Goal: Task Accomplishment & Management: Use online tool/utility

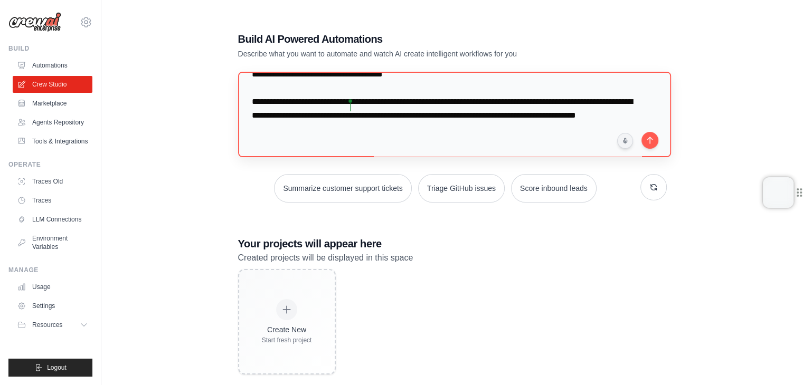
scroll to position [4597, 0]
drag, startPoint x: 445, startPoint y: 150, endPoint x: 254, endPoint y: 108, distance: 195.7
click at [254, 108] on textarea at bounding box center [454, 115] width 433 height 86
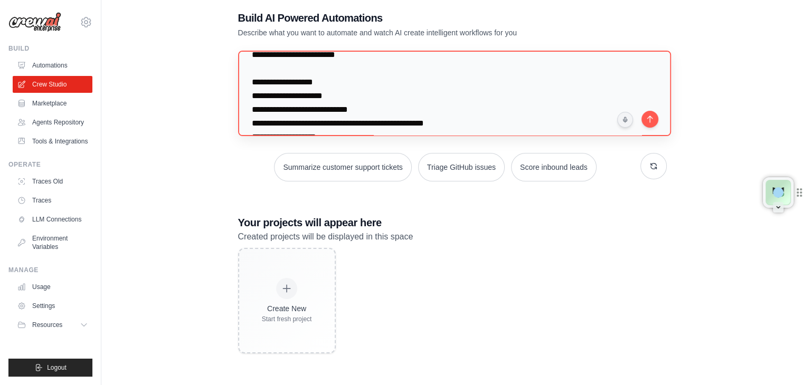
scroll to position [0, 0]
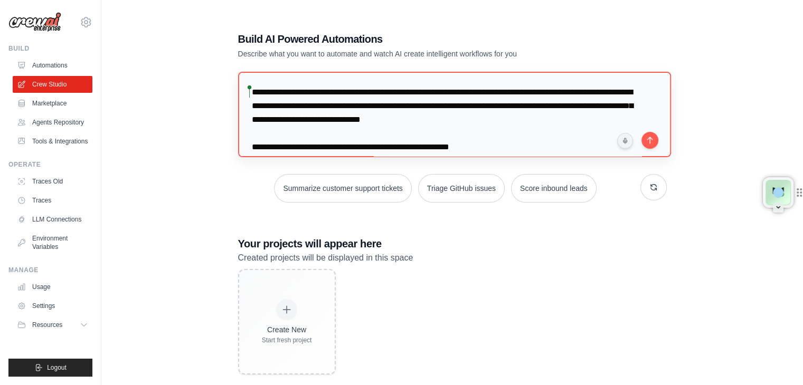
drag, startPoint x: 291, startPoint y: 136, endPoint x: 244, endPoint y: 78, distance: 75.0
click at [244, 78] on textarea at bounding box center [454, 115] width 433 height 86
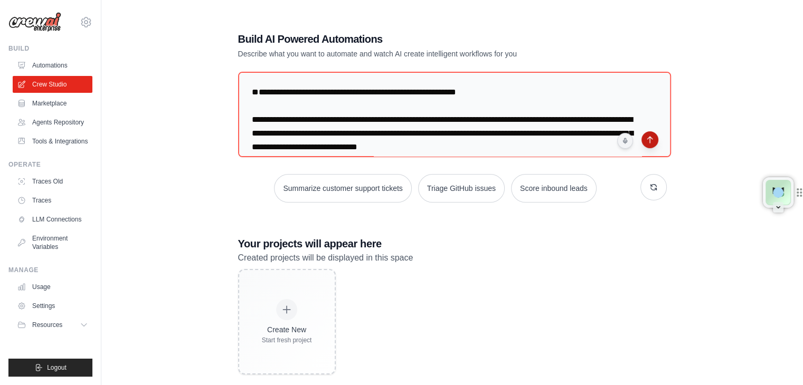
type textarea "**********"
click at [651, 138] on button "submit" at bounding box center [649, 139] width 17 height 17
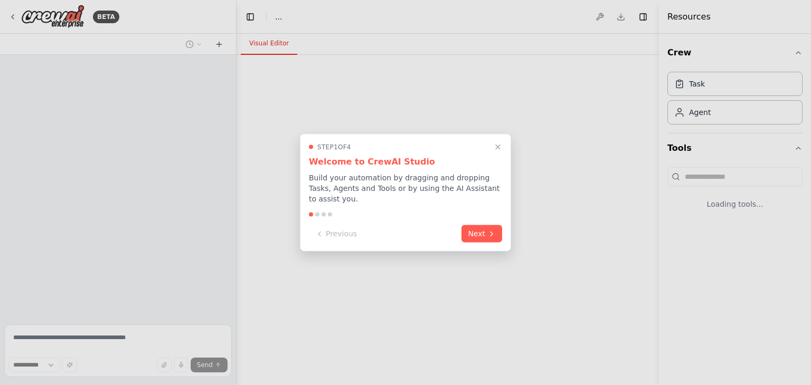
select select "****"
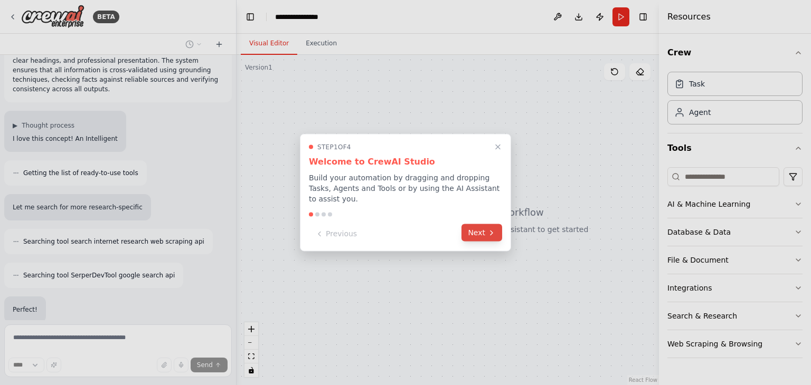
scroll to position [2877, 0]
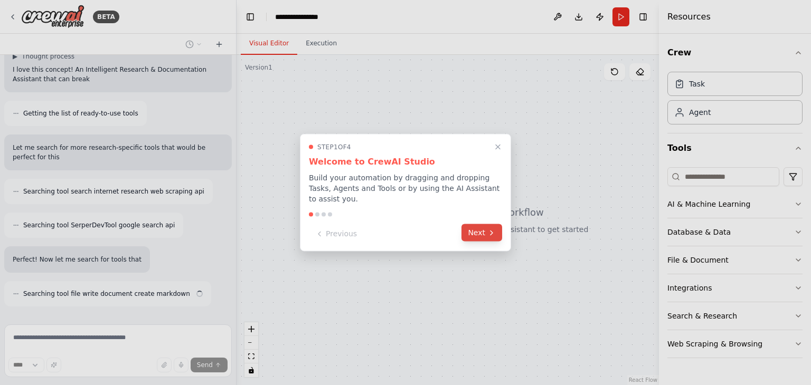
click at [495, 230] on icon at bounding box center [491, 233] width 8 height 8
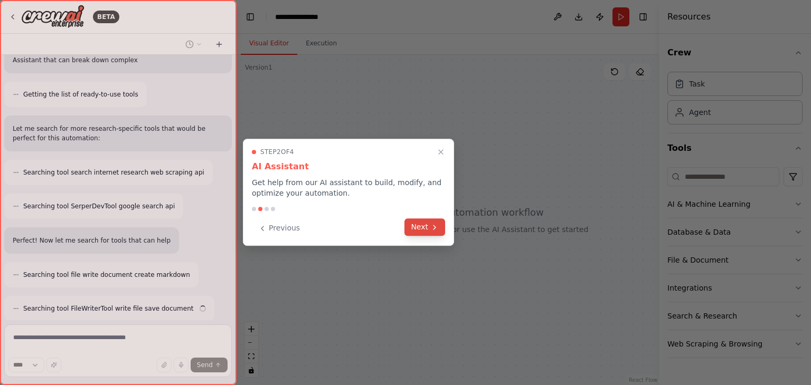
click at [435, 226] on icon at bounding box center [434, 227] width 2 height 4
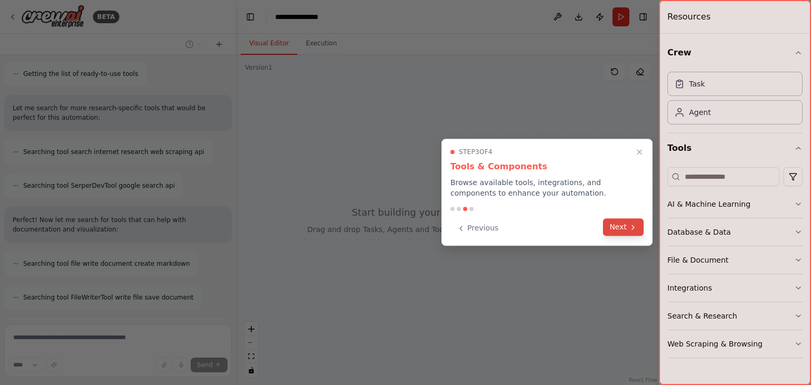
scroll to position [3014, 0]
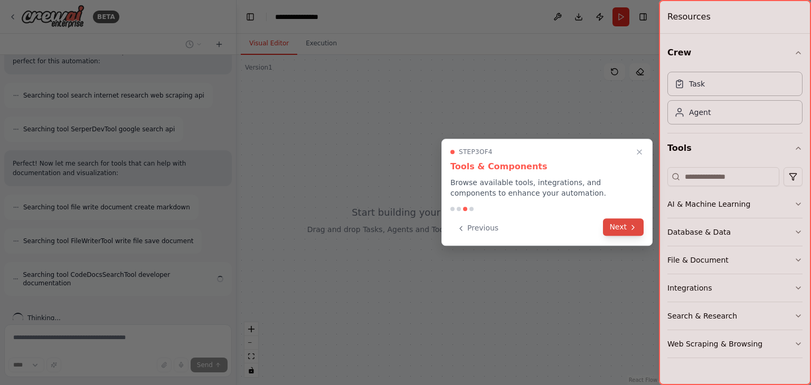
click at [623, 233] on button "Next" at bounding box center [623, 227] width 41 height 17
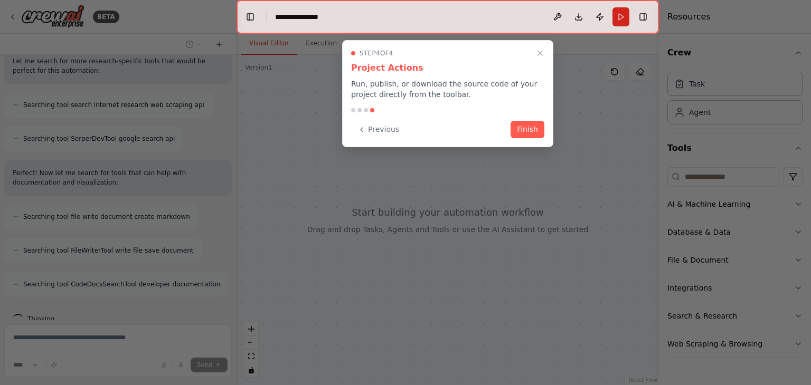
scroll to position [3023, 0]
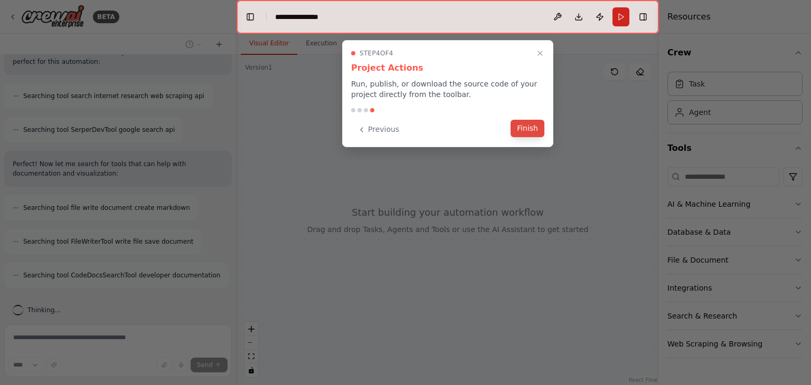
click at [519, 131] on button "Finish" at bounding box center [527, 128] width 34 height 17
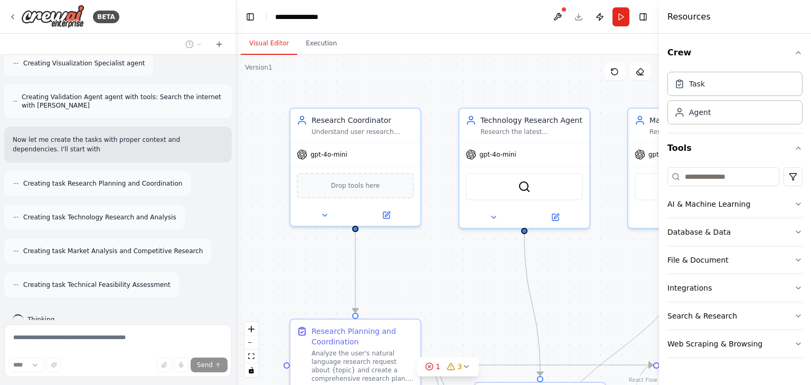
scroll to position [3527, 0]
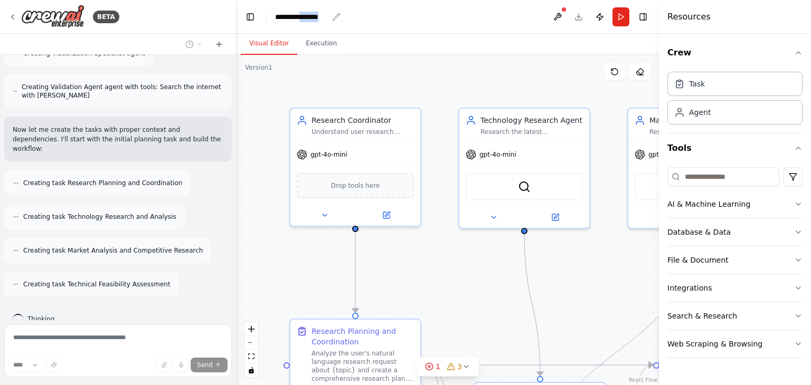
drag, startPoint x: 369, startPoint y: 20, endPoint x: 302, endPoint y: 21, distance: 67.0
click at [302, 21] on header "**********" at bounding box center [447, 17] width 422 height 34
click at [338, 15] on header "**********" at bounding box center [447, 17] width 422 height 34
click at [334, 15] on header "**********" at bounding box center [447, 17] width 422 height 34
click at [325, 15] on div "**********" at bounding box center [301, 17] width 53 height 11
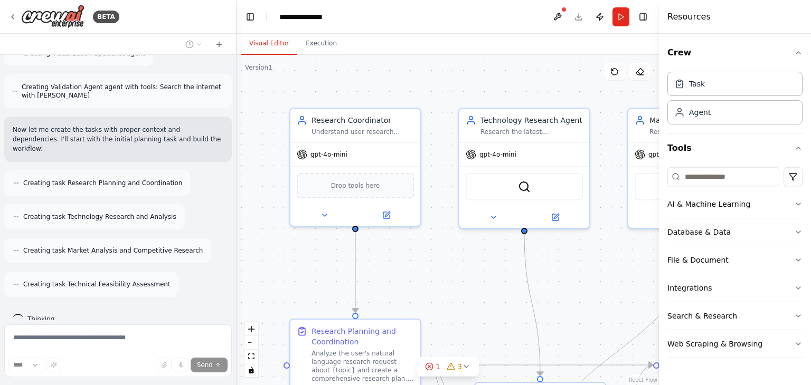
click at [327, 20] on div "**********" at bounding box center [318, 17] width 79 height 11
click at [288, 17] on div "**********" at bounding box center [318, 17] width 79 height 11
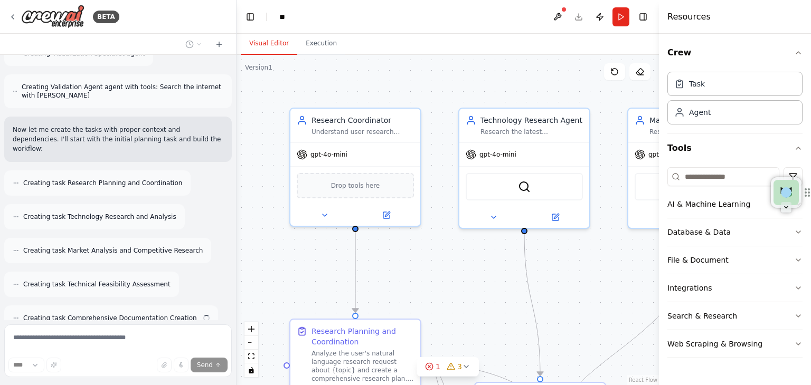
scroll to position [3561, 0]
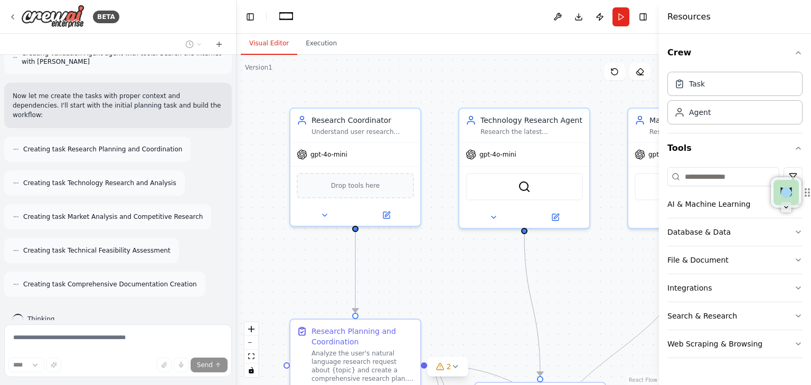
click at [324, 16] on div "****" at bounding box center [318, 16] width 79 height 11
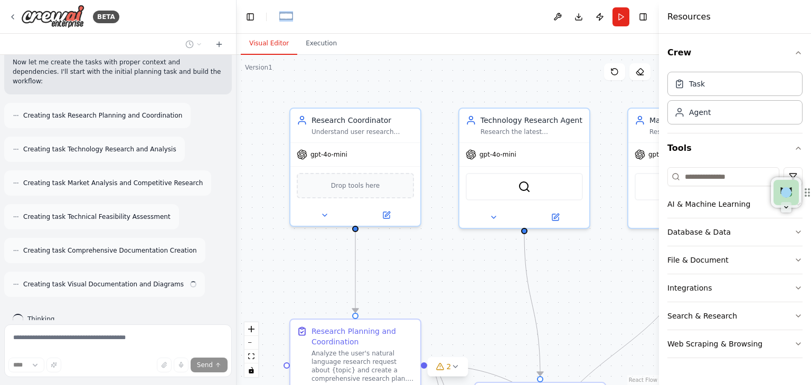
click at [267, 18] on header "Toggle Left Sidebar Studio **** Download Publish Run Toggle Right Sidebar" at bounding box center [447, 17] width 422 height 34
click at [492, 42] on div "Visual Editor Execution" at bounding box center [447, 44] width 422 height 21
click at [434, 74] on div ".deletable-edge-delete-btn { width: 20px; height: 20px; border: 0px solid #ffff…" at bounding box center [447, 220] width 422 height 330
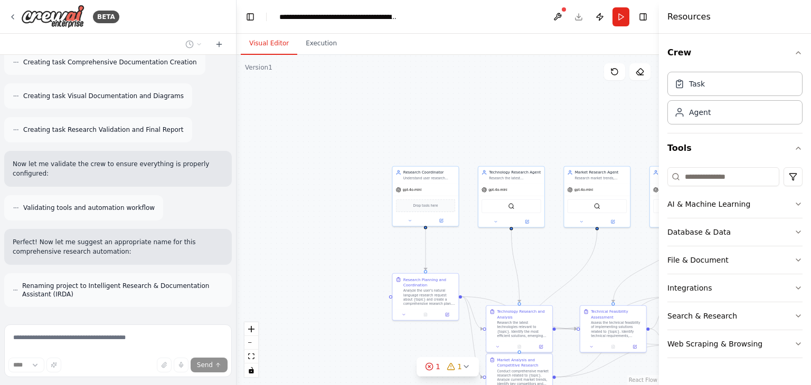
scroll to position [3793, 0]
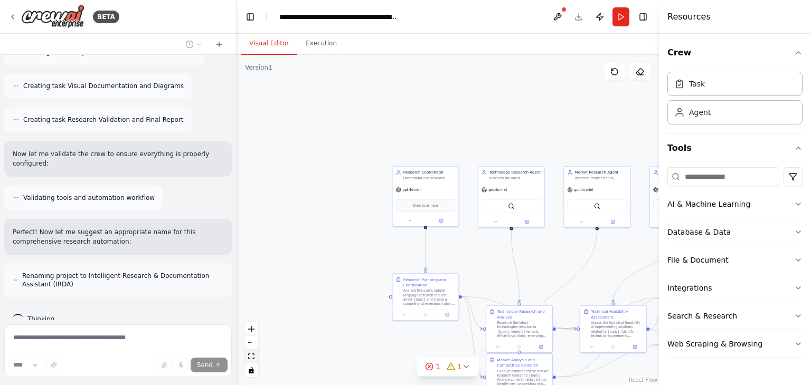
click at [255, 356] on button "fit view" at bounding box center [251, 357] width 14 height 14
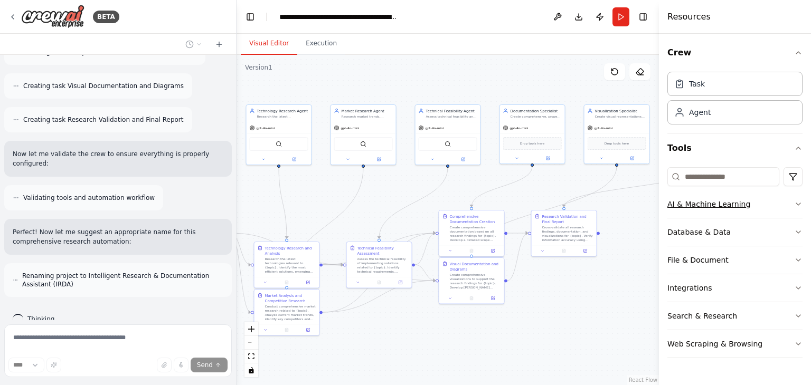
click at [797, 202] on icon "button" at bounding box center [798, 204] width 8 height 8
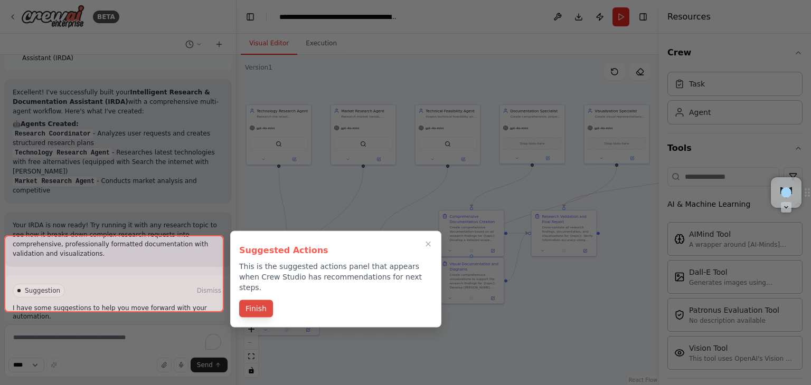
scroll to position [4029, 0]
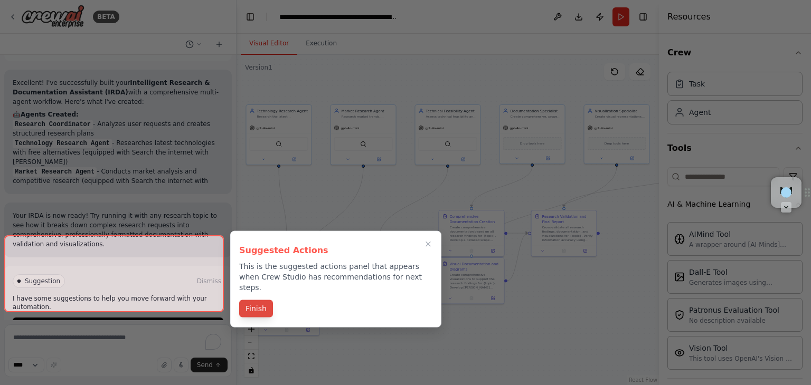
click at [260, 300] on button "Finish" at bounding box center [256, 308] width 34 height 17
click at [254, 300] on div "Market Analysis and Competitive Research Conduct comprehensive market research …" at bounding box center [287, 312] width 66 height 47
click at [254, 296] on div "Market Analysis and Competitive Research Conduct comprehensive market research …" at bounding box center [286, 307] width 65 height 35
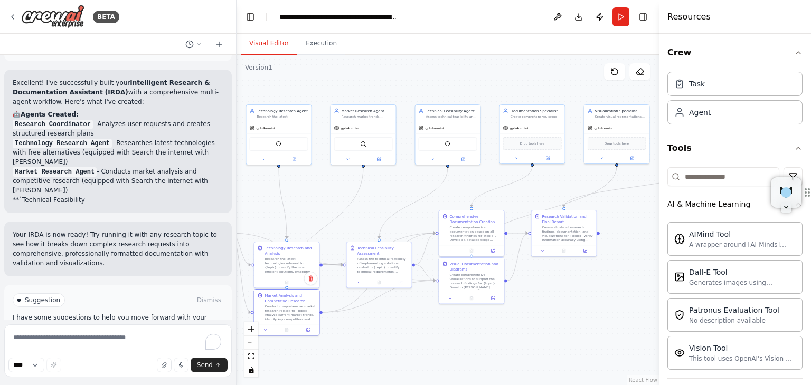
scroll to position [4039, 0]
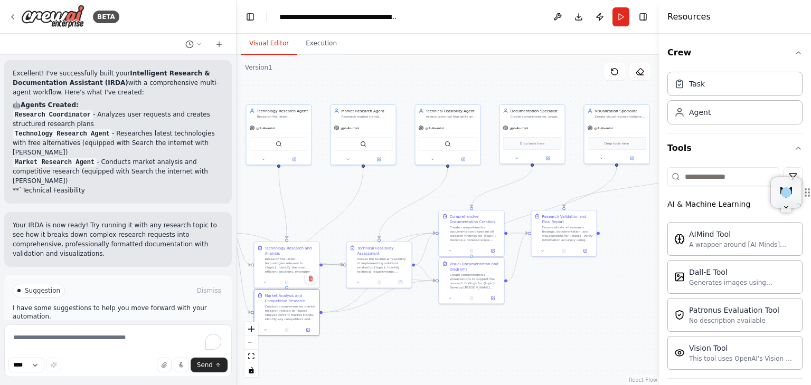
click at [430, 244] on div ".deletable-edge-delete-btn { width: 20px; height: 20px; border: 0px solid #ffff…" at bounding box center [447, 220] width 422 height 330
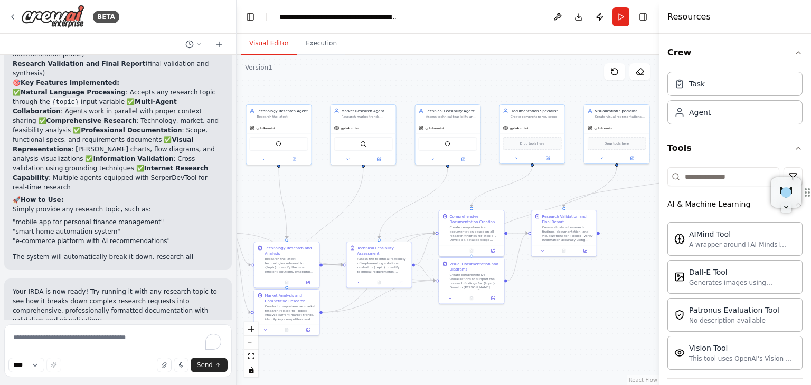
scroll to position [4377, 0]
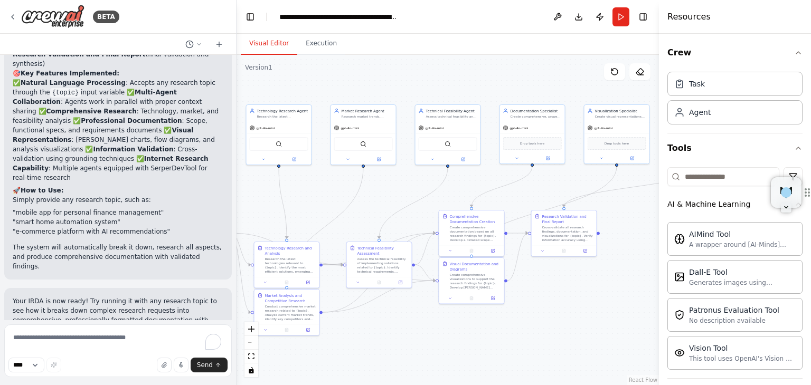
click at [44, 363] on span "Suggestion" at bounding box center [42, 367] width 35 height 8
click at [81, 341] on textarea "To enrich screen reader interactions, please activate Accessibility in Grammarl…" at bounding box center [117, 351] width 227 height 53
paste textarea "**********"
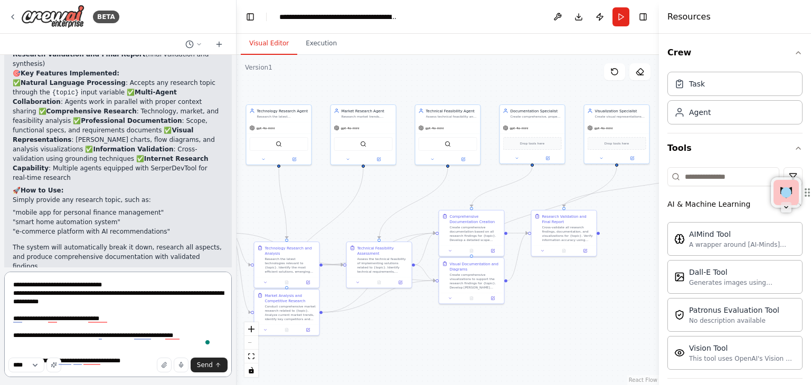
type textarea "**********"
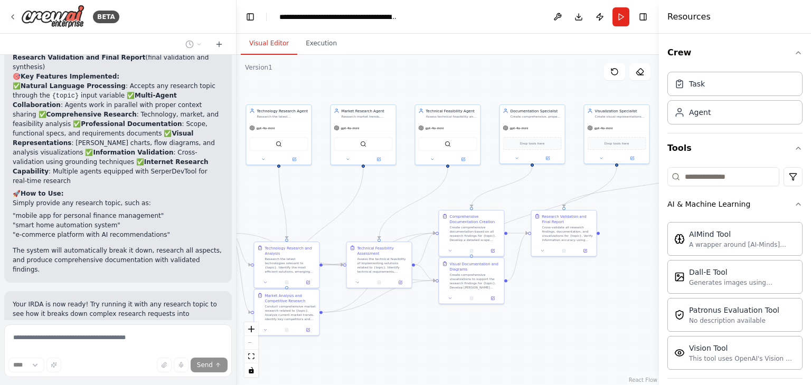
scroll to position [4410, 0]
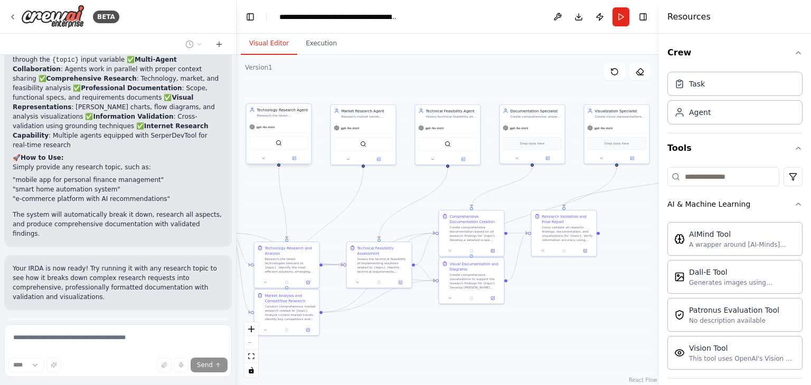
click at [264, 129] on div "gpt-4o-mini" at bounding box center [278, 127] width 65 height 12
click at [286, 117] on div "Research the latest technologies related to {topic} and identify efficient solu…" at bounding box center [282, 115] width 51 height 4
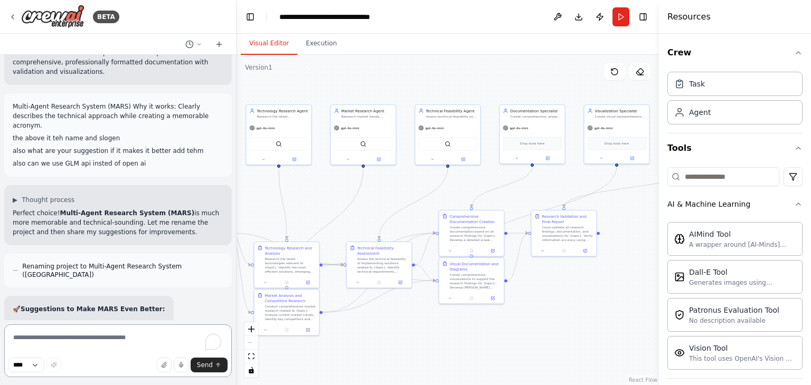
scroll to position [4625, 0]
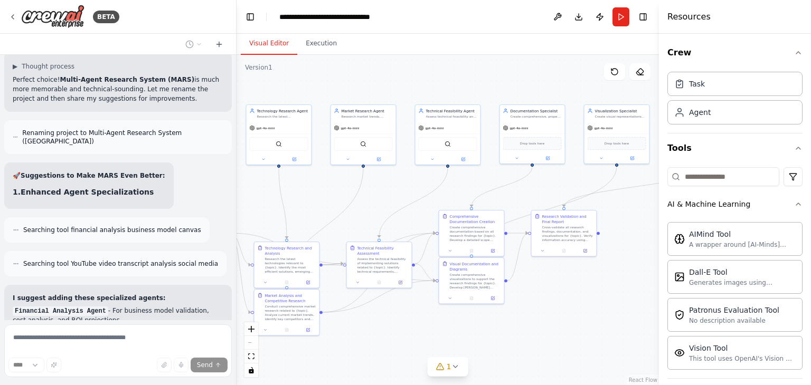
click at [253, 343] on div "React Flow controls" at bounding box center [251, 349] width 14 height 55
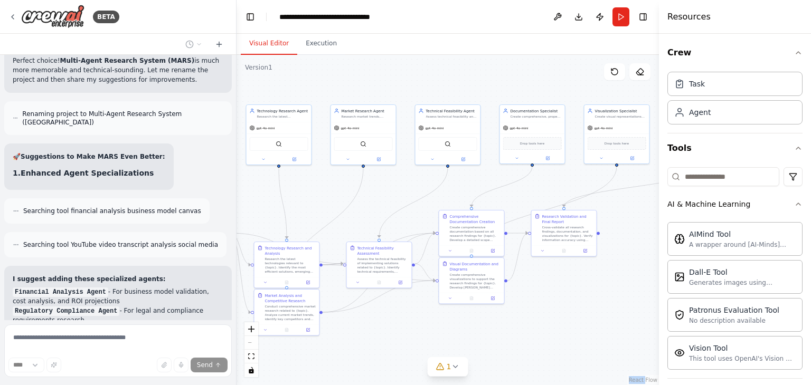
click at [253, 343] on div "React Flow controls" at bounding box center [251, 349] width 14 height 55
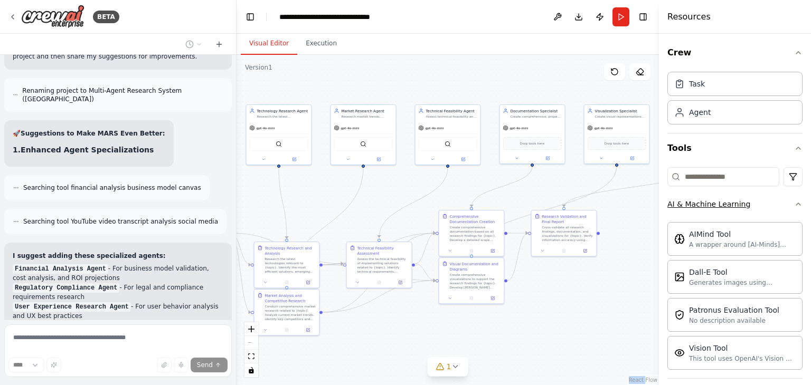
scroll to position [4845, 0]
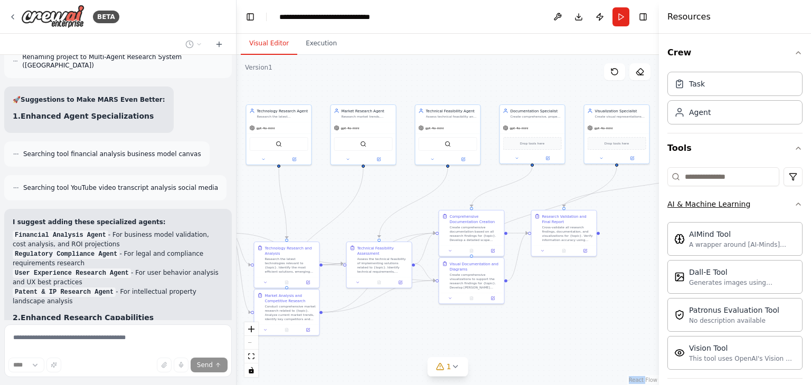
click at [794, 203] on icon "button" at bounding box center [798, 204] width 8 height 8
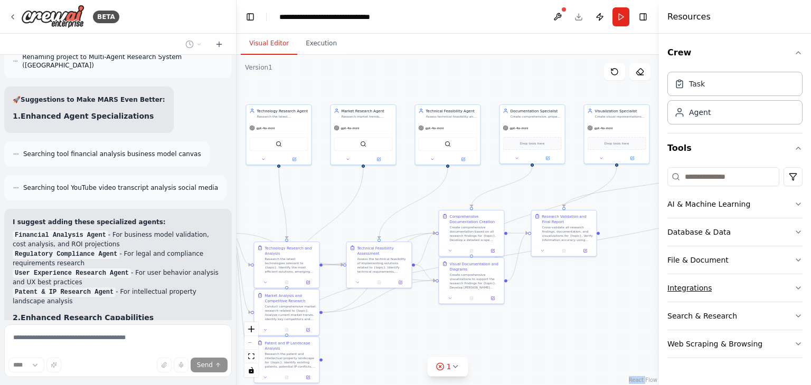
click at [795, 284] on icon "button" at bounding box center [798, 288] width 8 height 8
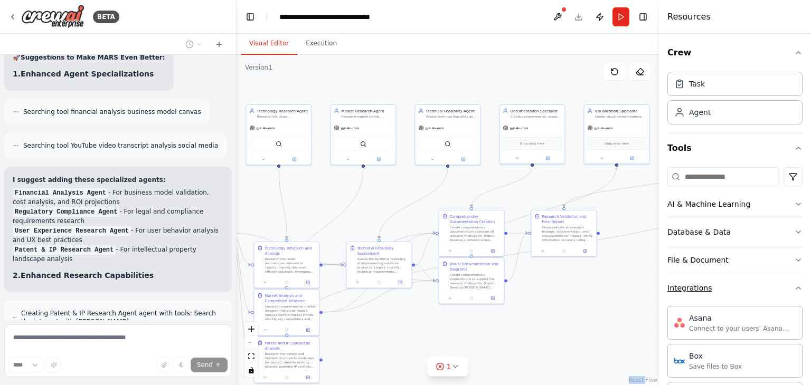
click at [784, 286] on button "Integrations" at bounding box center [734, 287] width 135 height 27
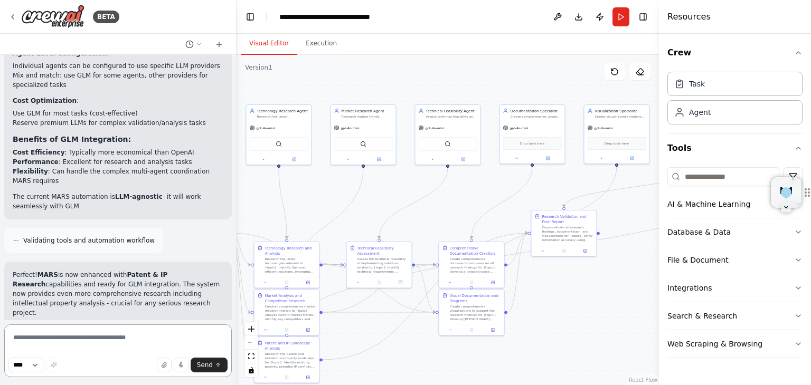
scroll to position [5713, 0]
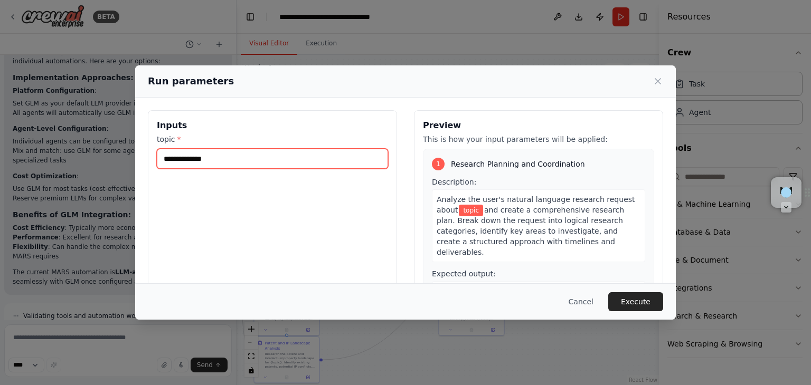
click at [329, 165] on input "topic *" at bounding box center [272, 159] width 231 height 20
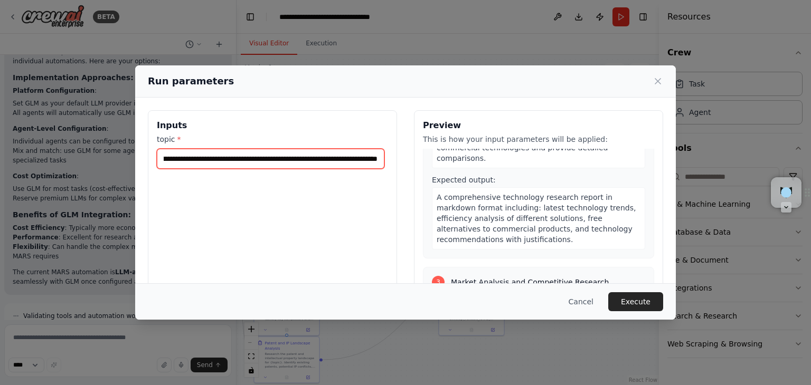
scroll to position [318, 0]
type input "**********"
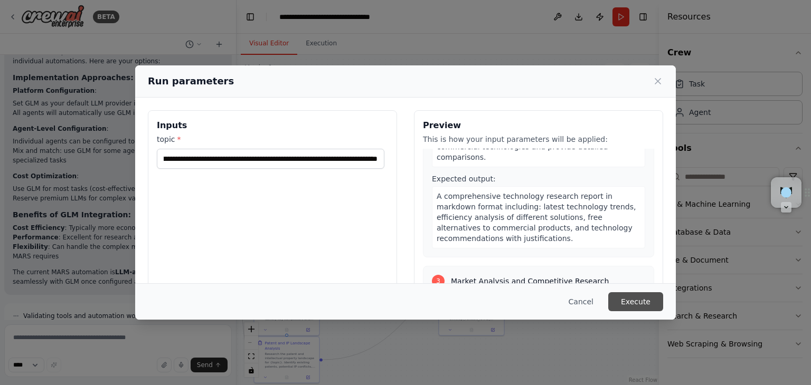
click at [644, 302] on button "Execute" at bounding box center [635, 301] width 55 height 19
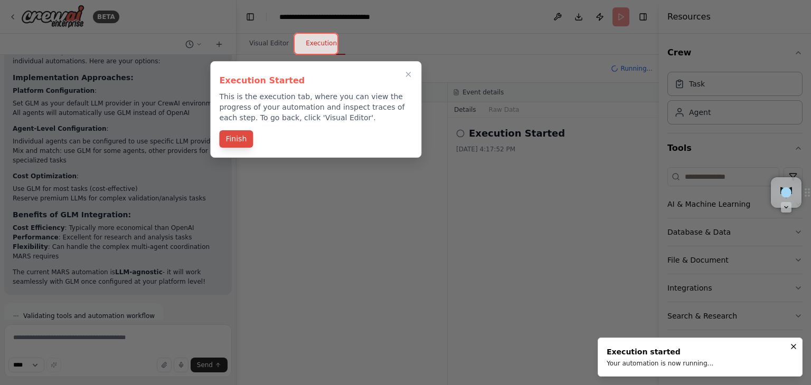
click at [243, 142] on button "Finish" at bounding box center [236, 138] width 34 height 17
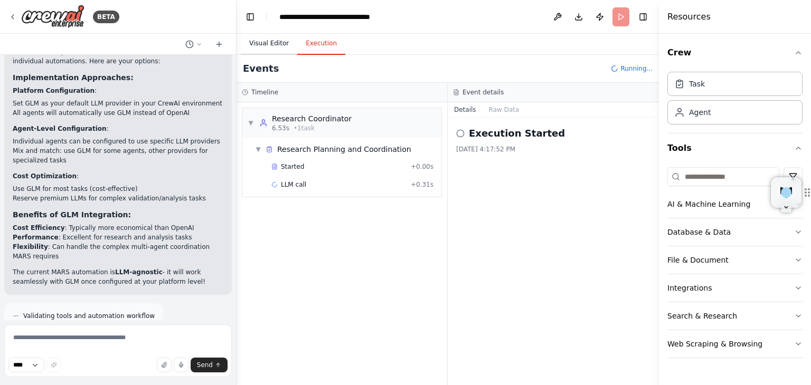
click at [259, 41] on button "Visual Editor" at bounding box center [269, 44] width 56 height 22
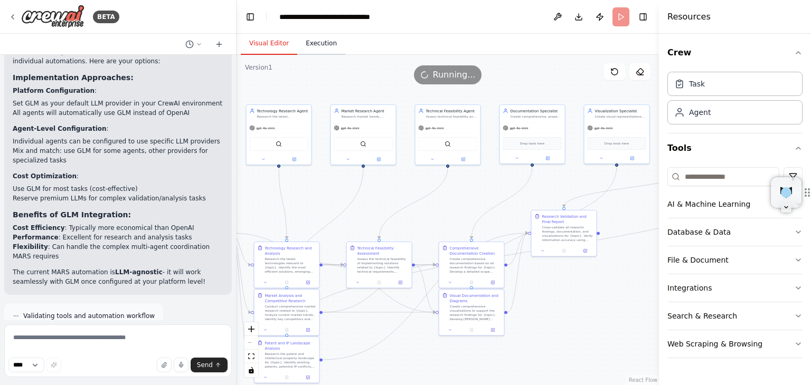
click at [321, 44] on button "Execution" at bounding box center [321, 44] width 48 height 22
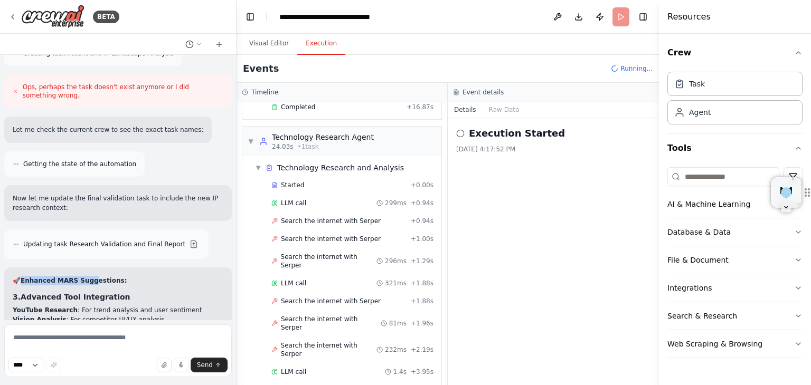
scroll to position [124, 0]
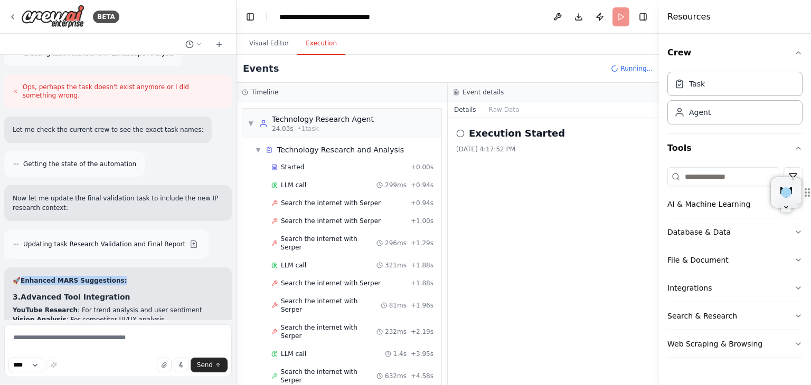
drag, startPoint x: 21, startPoint y: 147, endPoint x: 115, endPoint y: 141, distance: 93.6
copy h2 "🚀 Enhanced MARS Suggestions:"
click at [94, 339] on textarea "To enrich screen reader interactions, please activate Accessibility in Grammarl…" at bounding box center [117, 351] width 227 height 53
paste textarea "**********"
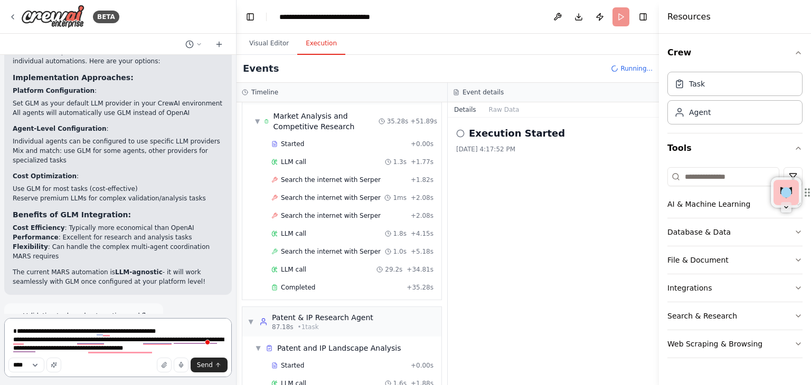
scroll to position [513, 0]
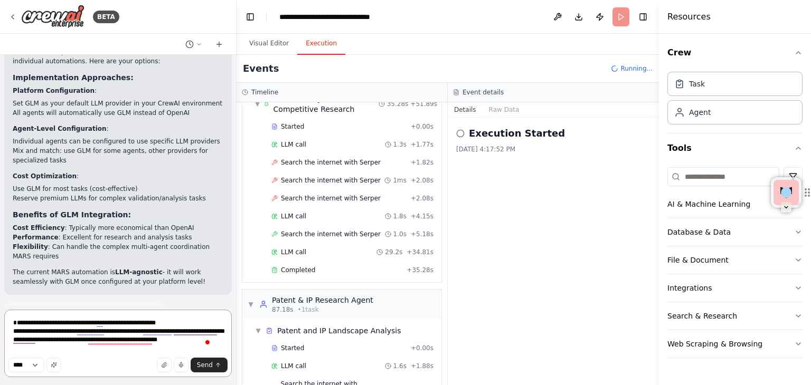
type textarea "**********"
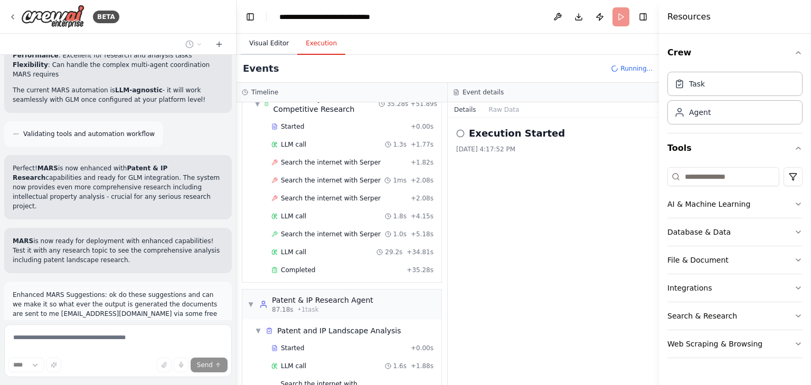
scroll to position [5832, 0]
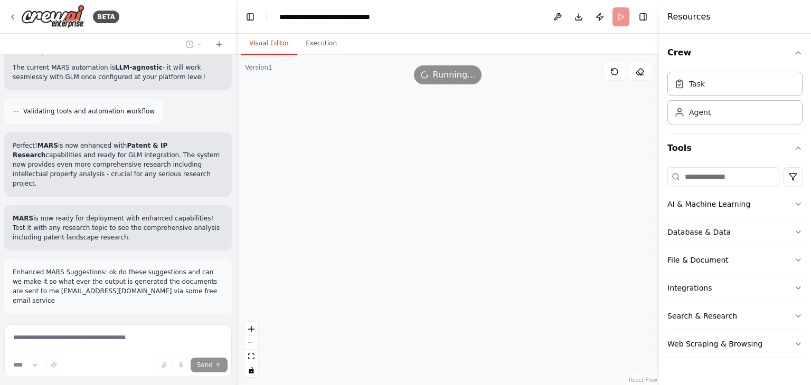
click at [271, 46] on button "Visual Editor" at bounding box center [269, 44] width 56 height 22
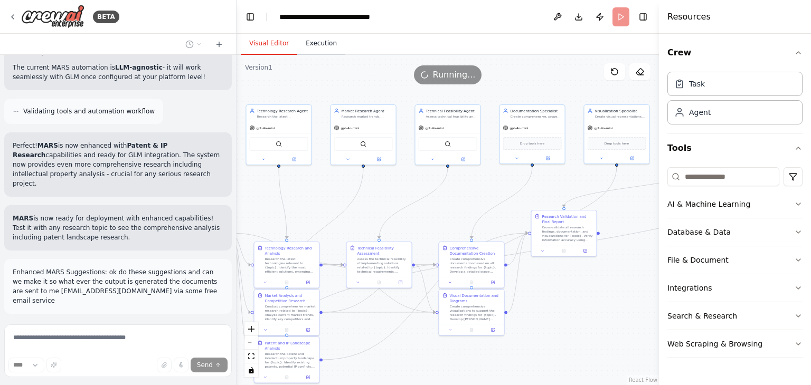
scroll to position [5841, 0]
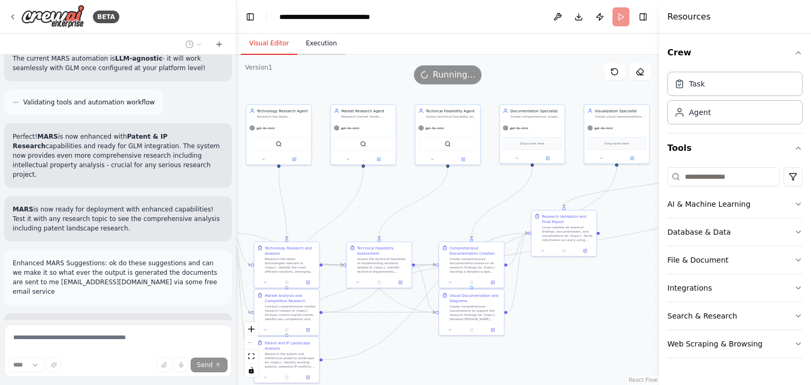
click at [321, 47] on button "Execution" at bounding box center [321, 44] width 48 height 22
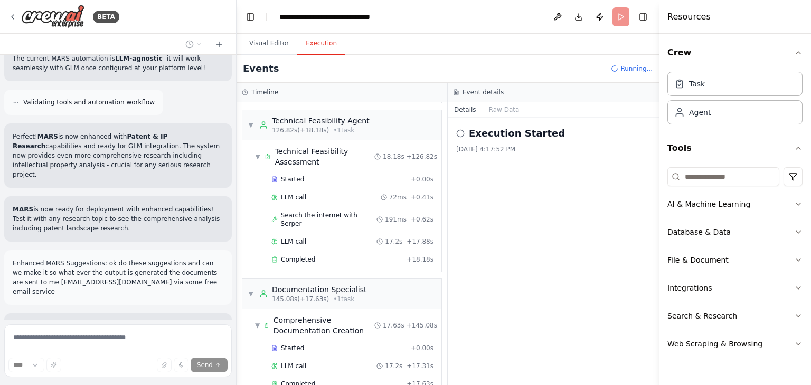
scroll to position [920, 0]
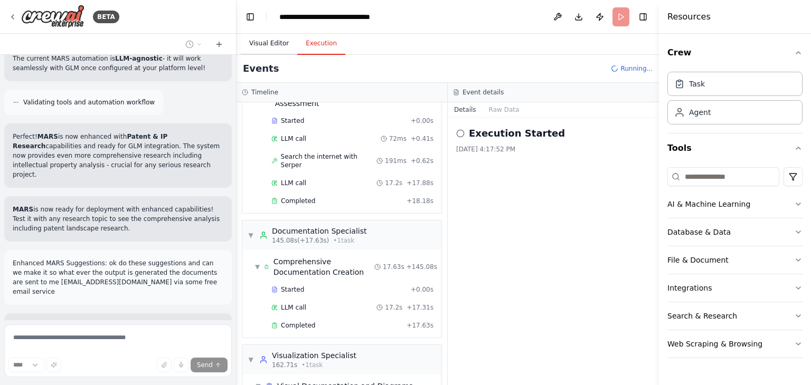
click at [268, 47] on button "Visual Editor" at bounding box center [269, 44] width 56 height 22
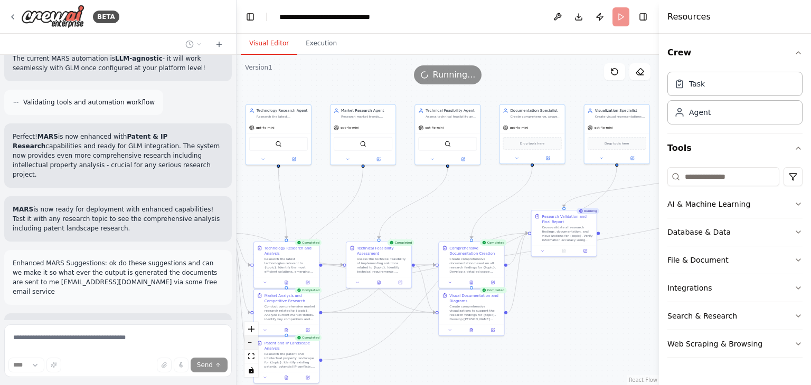
click at [250, 343] on icon "zoom out" at bounding box center [251, 343] width 6 height 1
click at [253, 340] on div "React Flow controls" at bounding box center [251, 349] width 14 height 55
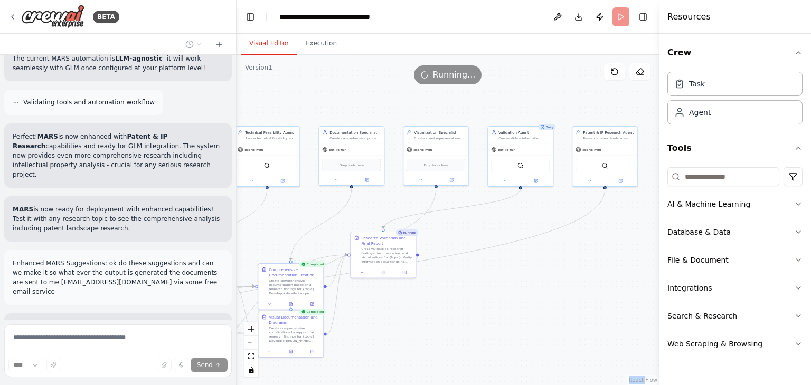
drag, startPoint x: 426, startPoint y: 212, endPoint x: 246, endPoint y: 233, distance: 181.8
click at [246, 233] on div ".deletable-edge-delete-btn { width: 20px; height: 20px; border: 0px solid #ffff…" at bounding box center [447, 220] width 422 height 330
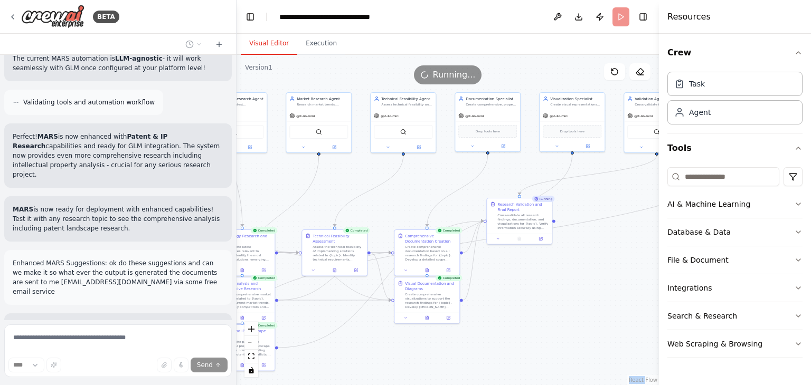
drag, startPoint x: 561, startPoint y: 277, endPoint x: 422, endPoint y: 316, distance: 143.5
click at [730, 249] on div "BETA Idea: Intelligent Research & Documentation Assistant (IRDA) This applicati…" at bounding box center [405, 192] width 811 height 385
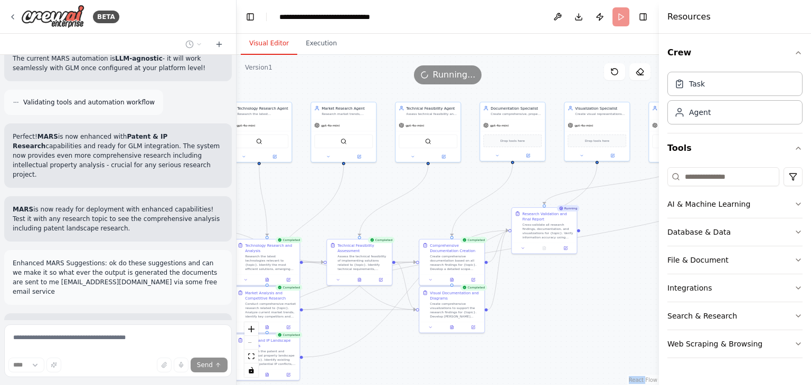
drag, startPoint x: 498, startPoint y: 270, endPoint x: 402, endPoint y: 354, distance: 127.2
click at [402, 354] on div ".deletable-edge-delete-btn { width: 20px; height: 20px; border: 0px solid #ffff…" at bounding box center [447, 220] width 422 height 330
click at [411, 155] on icon at bounding box center [413, 156] width 4 height 4
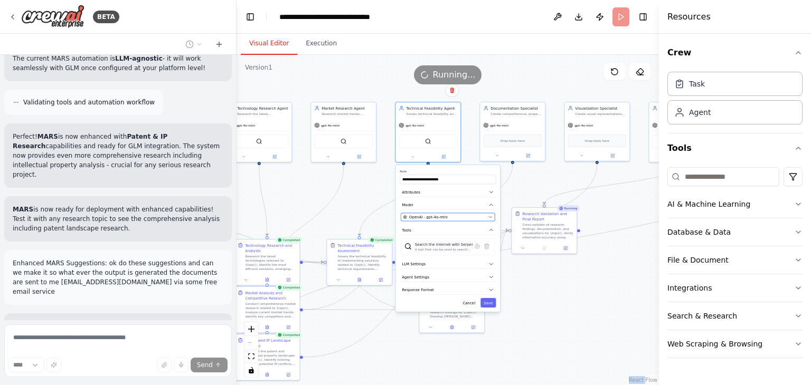
click at [486, 215] on div "OpenAI - gpt-4o-mini" at bounding box center [444, 217] width 83 height 5
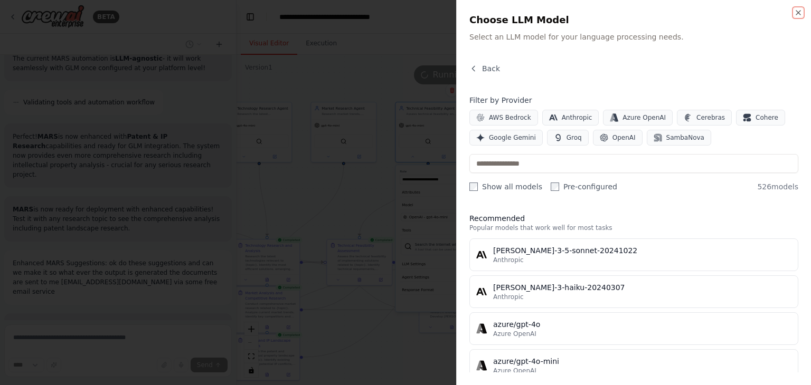
click at [797, 10] on icon "button" at bounding box center [798, 12] width 8 height 8
click at [374, 197] on div ".deletable-edge-delete-btn { width: 20px; height: 20px; border: 0px solid #ffff…" at bounding box center [447, 220] width 422 height 330
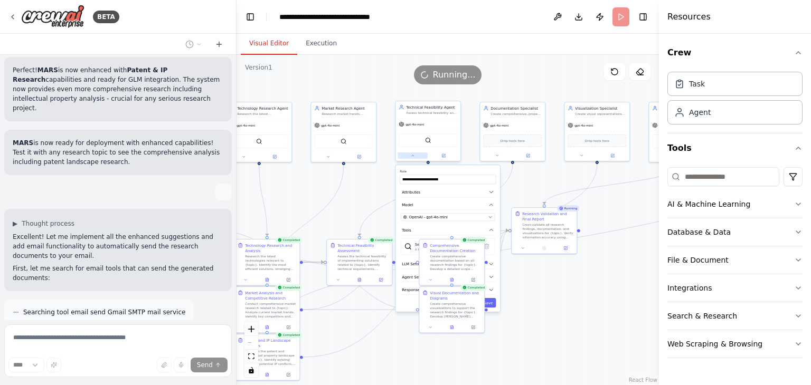
click at [412, 155] on icon at bounding box center [413, 156] width 4 height 4
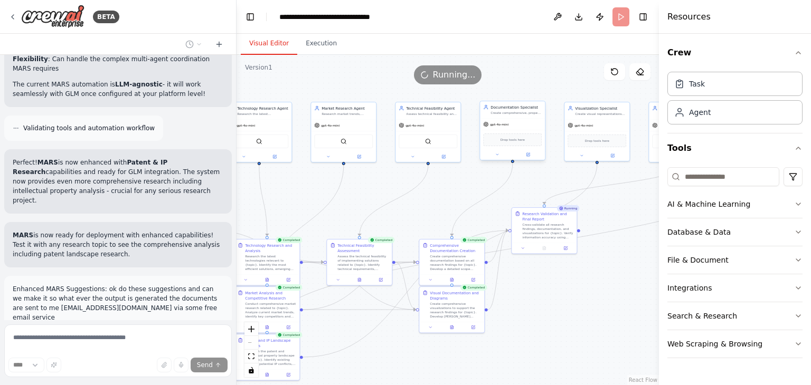
scroll to position [5944, 0]
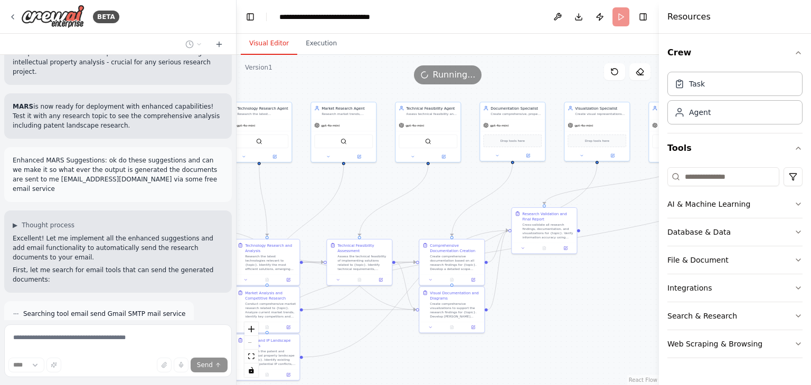
click at [313, 51] on button "Execution" at bounding box center [321, 44] width 48 height 22
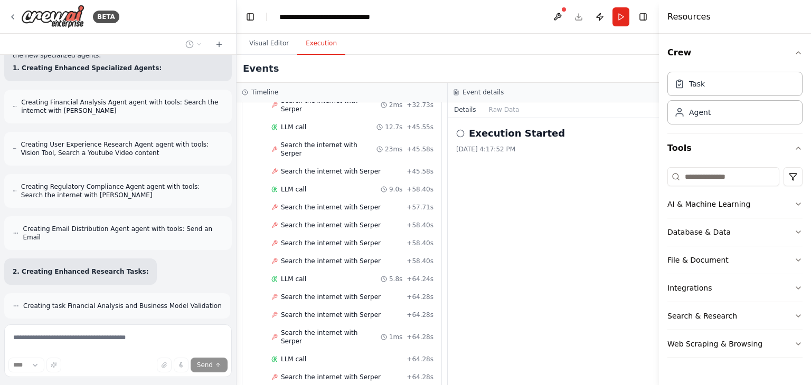
scroll to position [6383, 0]
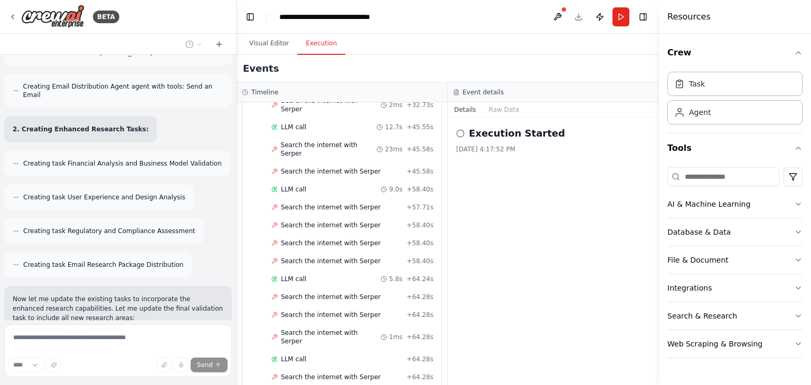
scroll to position [6502, 0]
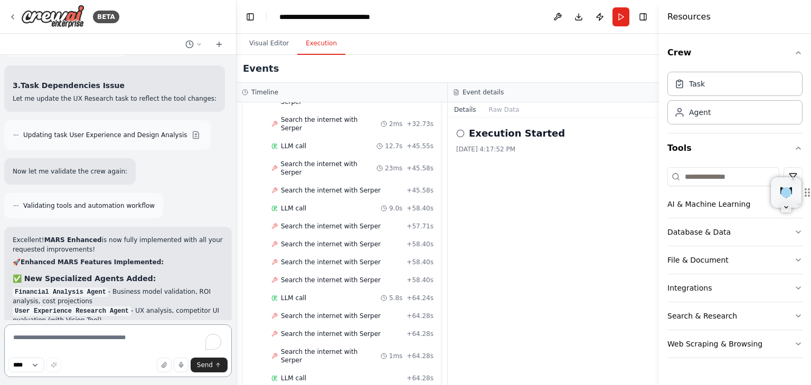
scroll to position [7986, 0]
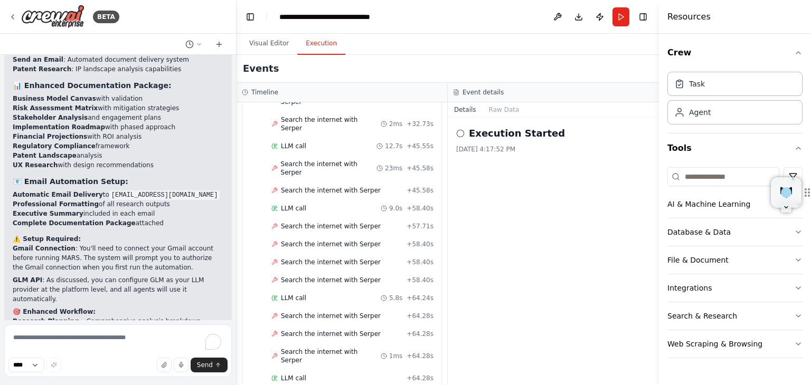
scroll to position [8353, 0]
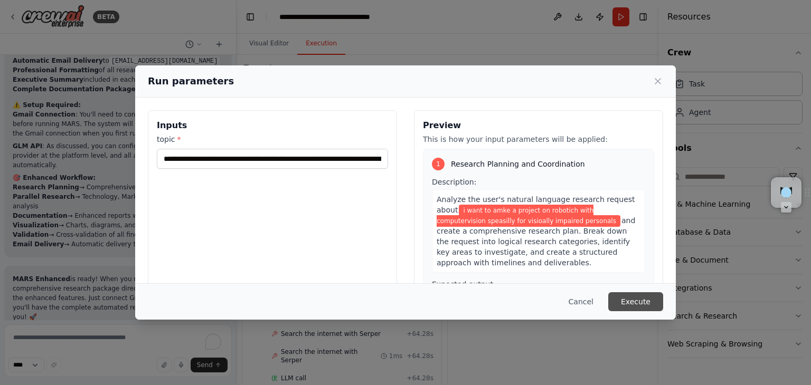
click at [649, 298] on button "Execute" at bounding box center [635, 301] width 55 height 19
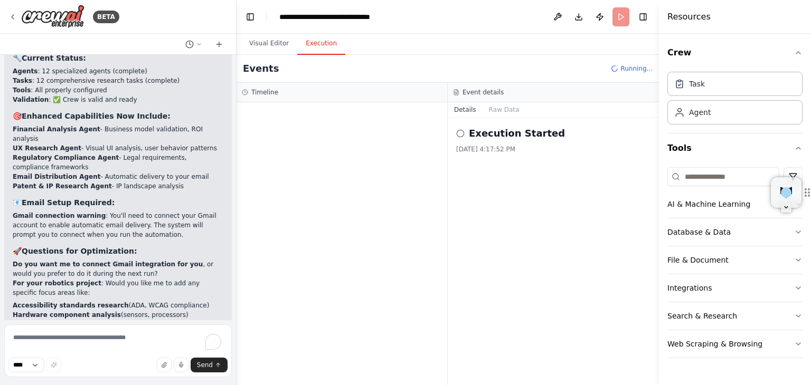
scroll to position [8915, 0]
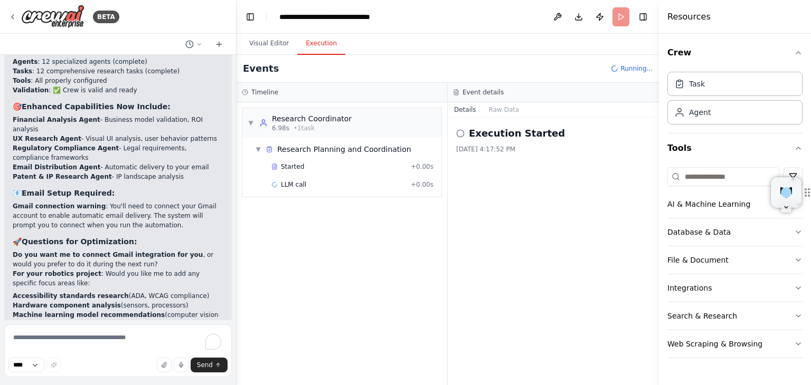
click at [268, 41] on button "Visual Editor" at bounding box center [269, 44] width 56 height 22
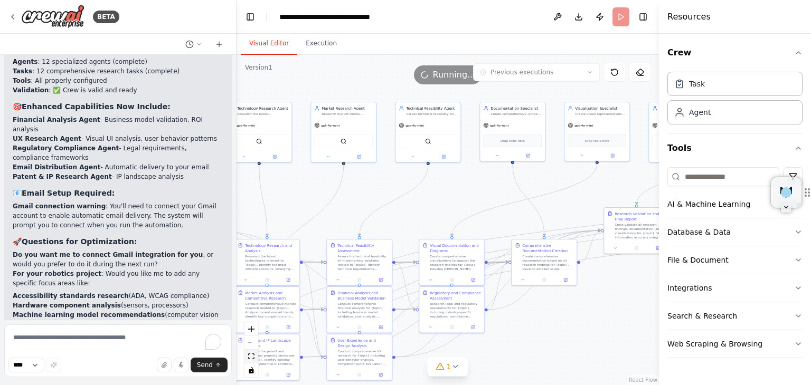
click at [248, 354] on icon "fit view" at bounding box center [251, 357] width 6 height 6
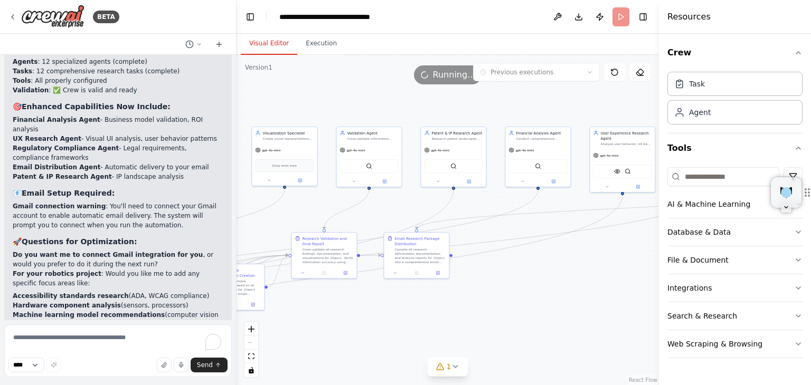
drag, startPoint x: 465, startPoint y: 240, endPoint x: 373, endPoint y: 299, distance: 109.7
click at [345, 287] on div ".deletable-edge-delete-btn { width: 20px; height: 20px; border: 0px solid #ffff…" at bounding box center [447, 220] width 422 height 330
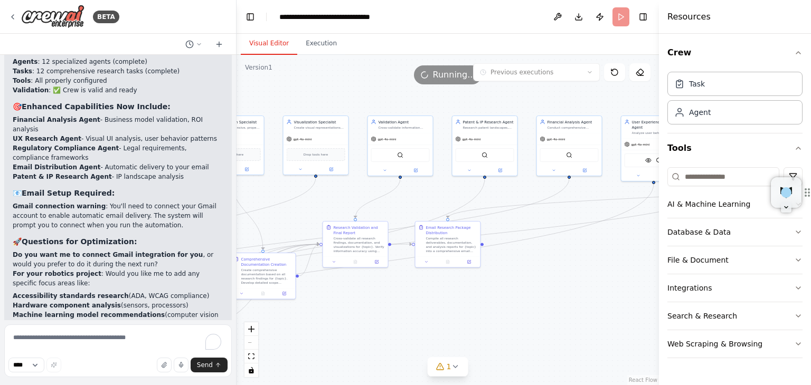
drag, startPoint x: 373, startPoint y: 299, endPoint x: 602, endPoint y: 239, distance: 236.7
click at [642, 267] on div ".deletable-edge-delete-btn { width: 20px; height: 20px; border: 0px solid #ffff…" at bounding box center [447, 220] width 422 height 330
click at [602, 239] on div ".deletable-edge-delete-btn { width: 20px; height: 20px; border: 0px solid #ffff…" at bounding box center [447, 220] width 422 height 330
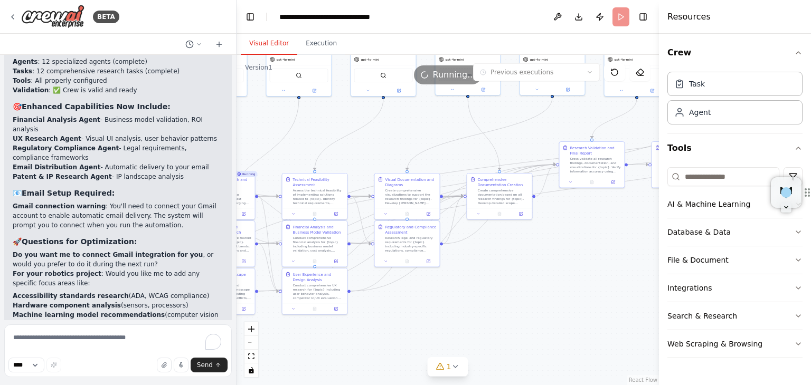
drag, startPoint x: 568, startPoint y: 239, endPoint x: 547, endPoint y: 209, distance: 36.5
click at [390, 236] on div ".deletable-edge-delete-btn { width: 20px; height: 20px; border: 0px solid #ffff…" at bounding box center [447, 220] width 422 height 330
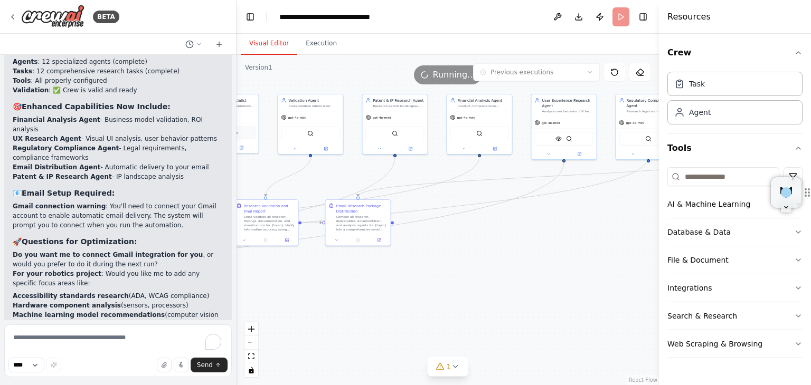
drag, startPoint x: 563, startPoint y: 238, endPoint x: 319, endPoint y: 331, distance: 261.3
click at [406, 302] on div ".deletable-edge-delete-btn { width: 20px; height: 20px; border: 0px solid #ffff…" at bounding box center [447, 220] width 422 height 330
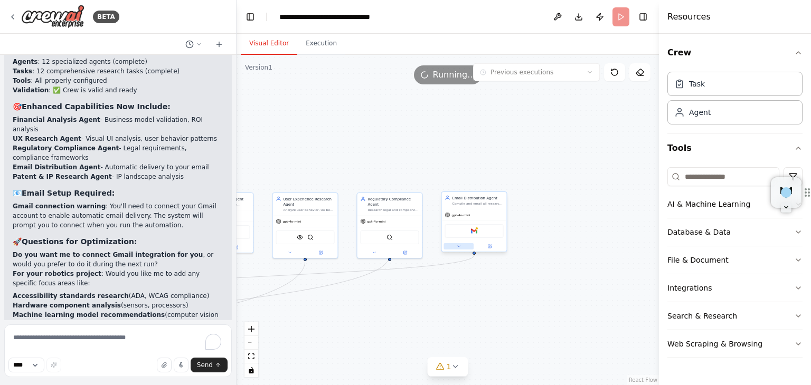
drag, startPoint x: 319, startPoint y: 331, endPoint x: 458, endPoint y: 245, distance: 163.8
click at [316, 331] on div ".deletable-edge-delete-btn { width: 20px; height: 20px; border: 0px solid #ffff…" at bounding box center [447, 220] width 422 height 330
click at [469, 230] on img at bounding box center [471, 230] width 6 height 6
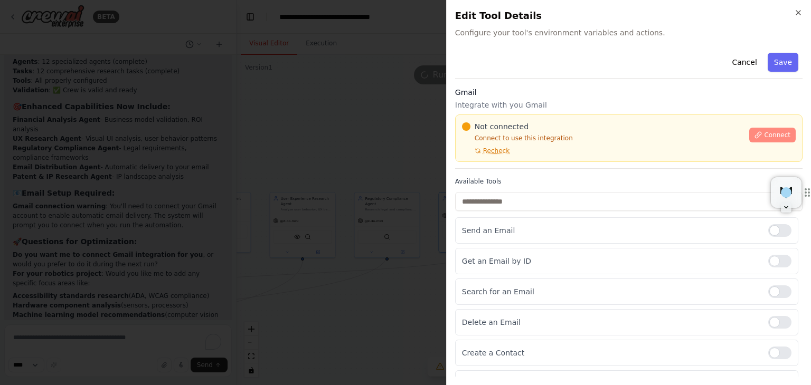
click at [765, 128] on button "Connect" at bounding box center [772, 135] width 46 height 15
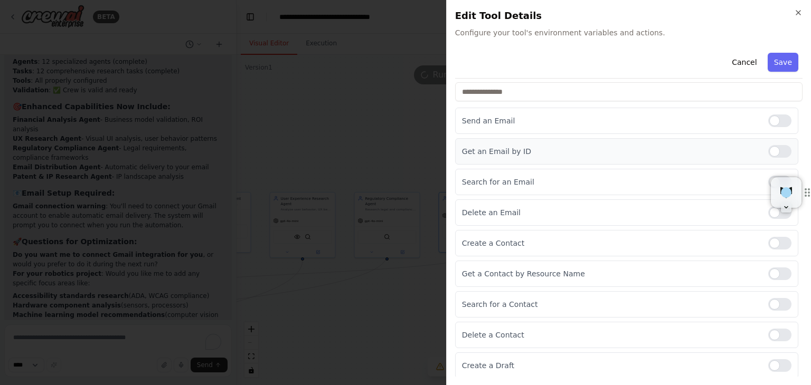
scroll to position [0, 0]
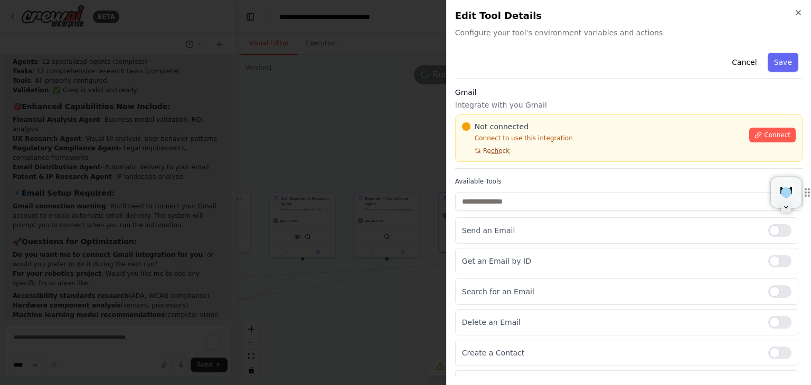
click at [497, 149] on span "Recheck" at bounding box center [496, 151] width 26 height 8
click at [757, 134] on button "Connect" at bounding box center [772, 135] width 46 height 15
click at [799, 12] on icon "button" at bounding box center [798, 13] width 4 height 4
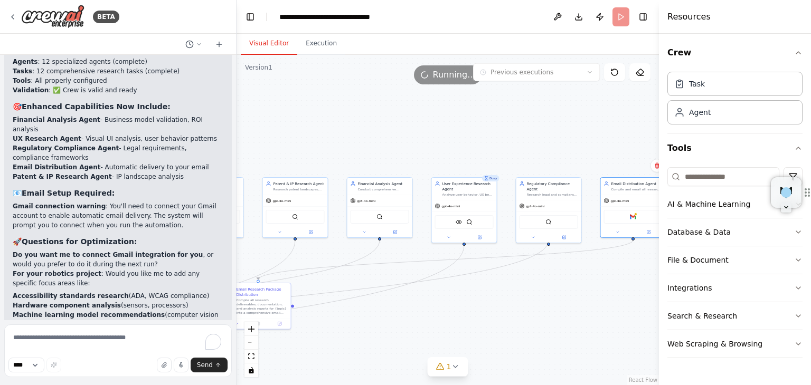
drag, startPoint x: 296, startPoint y: 153, endPoint x: 458, endPoint y: 138, distance: 162.7
click at [458, 138] on div ".deletable-edge-delete-btn { width: 20px; height: 20px; border: 0px solid #ffff…" at bounding box center [447, 220] width 422 height 330
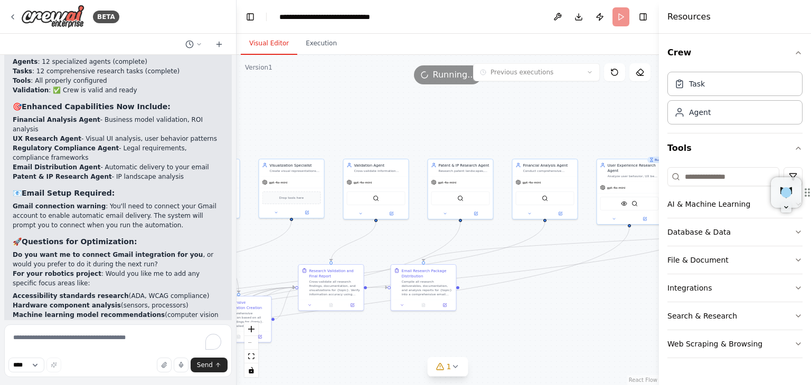
drag, startPoint x: 526, startPoint y: 163, endPoint x: 414, endPoint y: 230, distance: 131.2
click at [581, 130] on div ".deletable-edge-delete-btn { width: 20px; height: 20px; border: 0px solid #ffff…" at bounding box center [447, 220] width 422 height 330
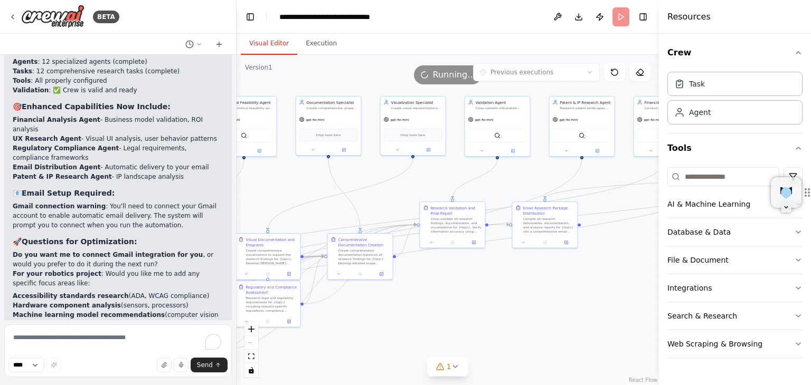
click at [498, 192] on div ".deletable-edge-delete-btn { width: 20px; height: 20px; border: 0px solid #ffff…" at bounding box center [447, 220] width 422 height 330
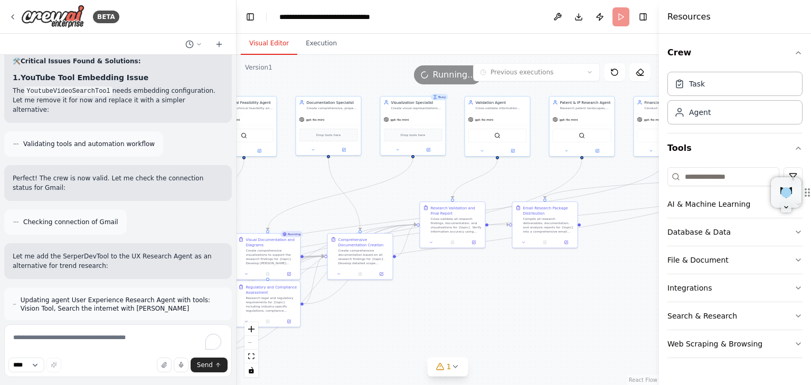
scroll to position [7632, 0]
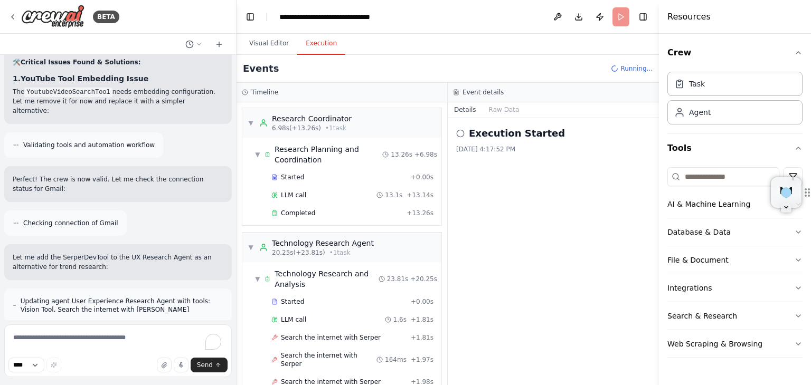
click at [325, 47] on button "Execution" at bounding box center [321, 44] width 48 height 22
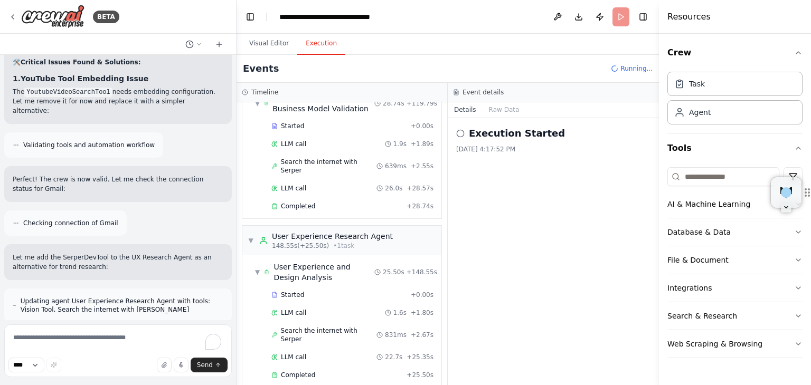
scroll to position [1593, 0]
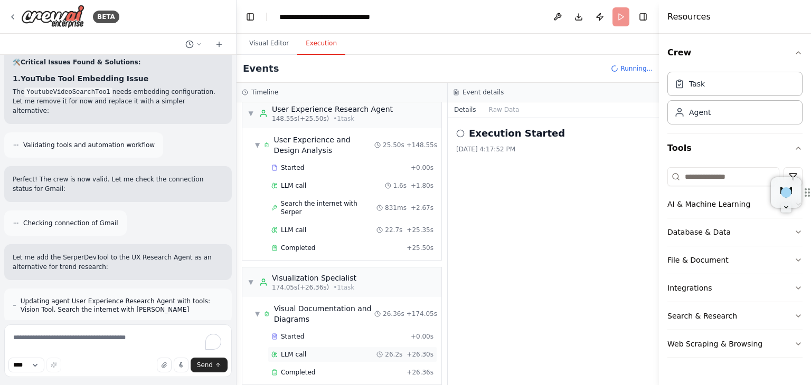
click at [297, 350] on span "LLM call" at bounding box center [293, 354] width 25 height 8
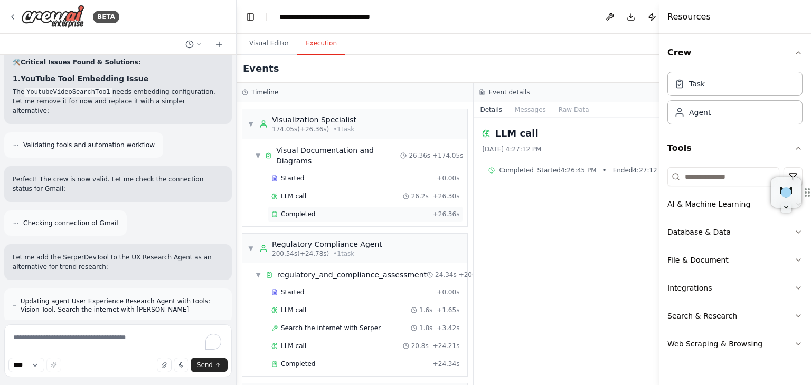
click at [304, 219] on span "Completed" at bounding box center [298, 214] width 34 height 8
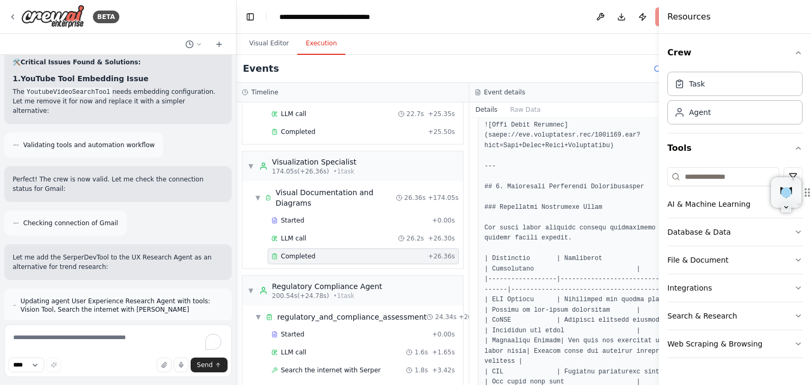
scroll to position [1723, 0]
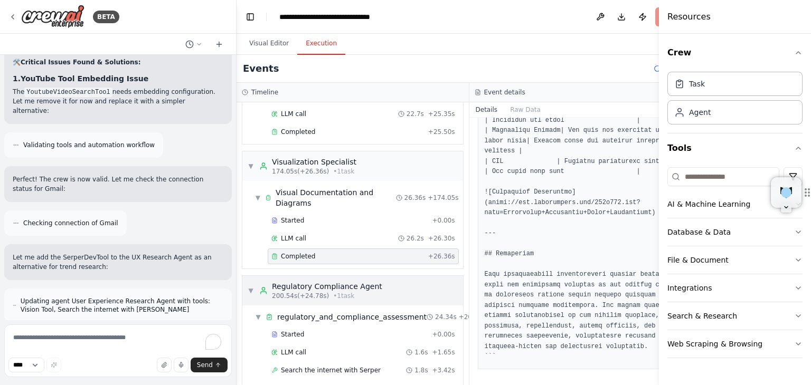
click at [330, 281] on div "Regulatory Compliance Agent" at bounding box center [327, 286] width 110 height 11
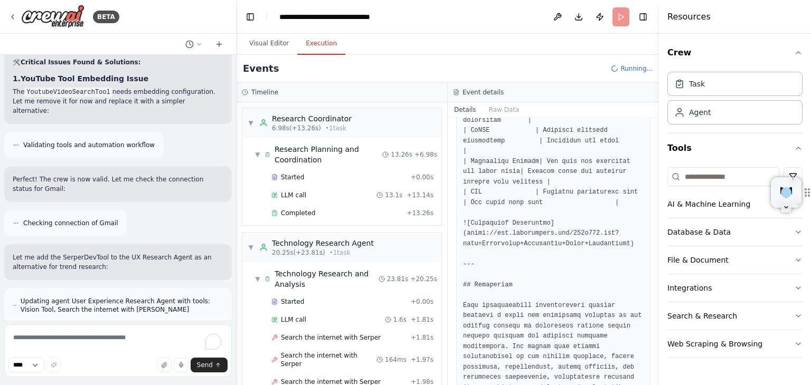
scroll to position [41, 0]
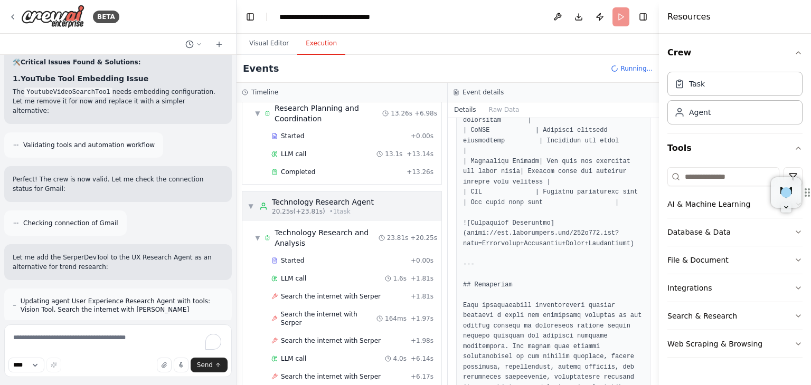
click at [317, 202] on div "Technology Research Agent" at bounding box center [323, 202] width 102 height 11
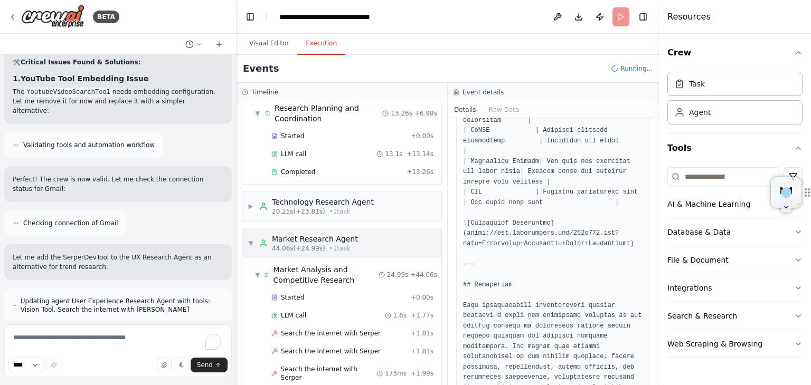
click at [301, 240] on div "Market Research Agent" at bounding box center [315, 239] width 86 height 11
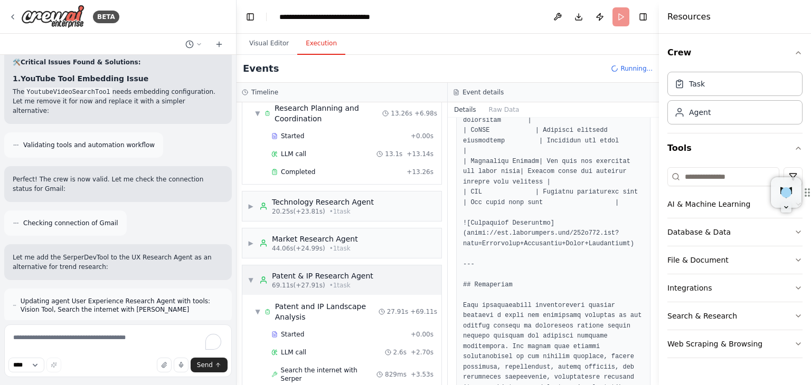
click at [329, 283] on span "• 1 task" at bounding box center [339, 285] width 21 height 8
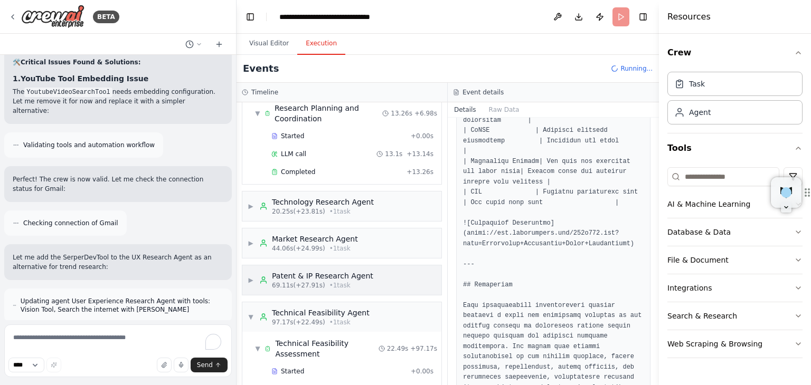
click at [306, 281] on span "69.11s (+27.91s)" at bounding box center [298, 285] width 53 height 8
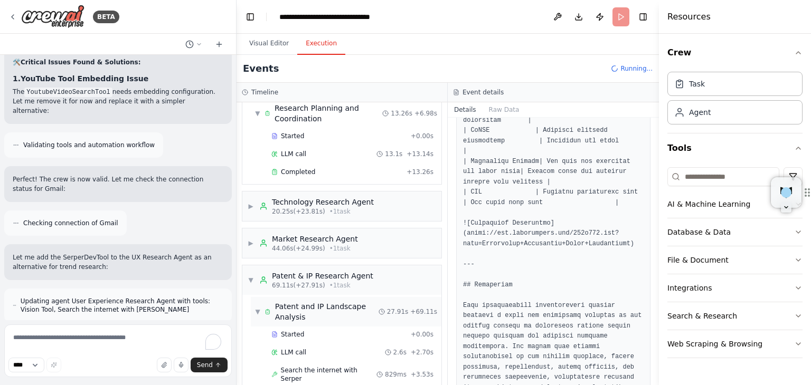
click at [293, 305] on span "Patent and IP Landscape Analysis" at bounding box center [326, 311] width 103 height 21
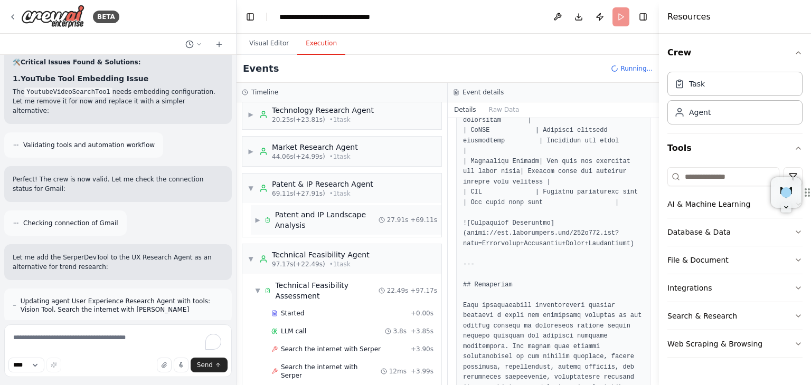
scroll to position [134, 0]
click at [291, 208] on span "Patent and IP Landscape Analysis" at bounding box center [326, 218] width 103 height 21
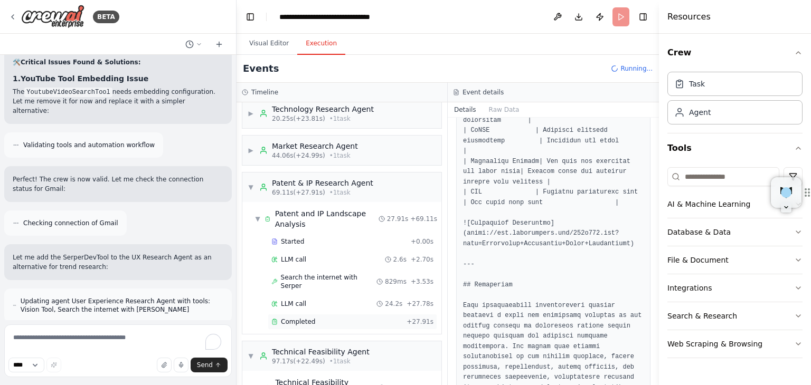
click at [303, 314] on div "Completed + 27.91s" at bounding box center [352, 322] width 169 height 16
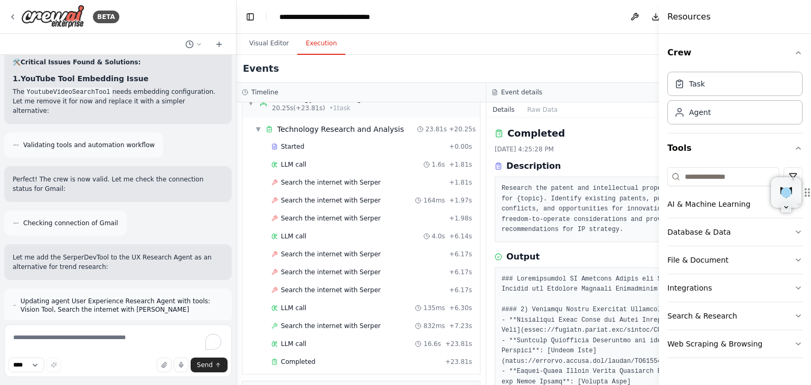
scroll to position [124, 0]
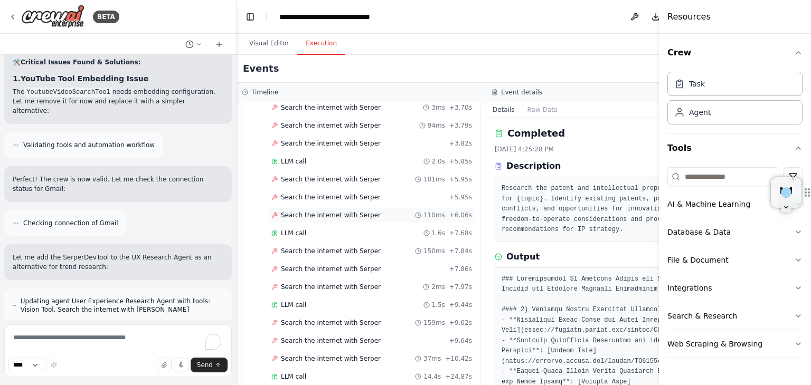
click at [329, 211] on span "Search the internet with Serper" at bounding box center [331, 215] width 100 height 8
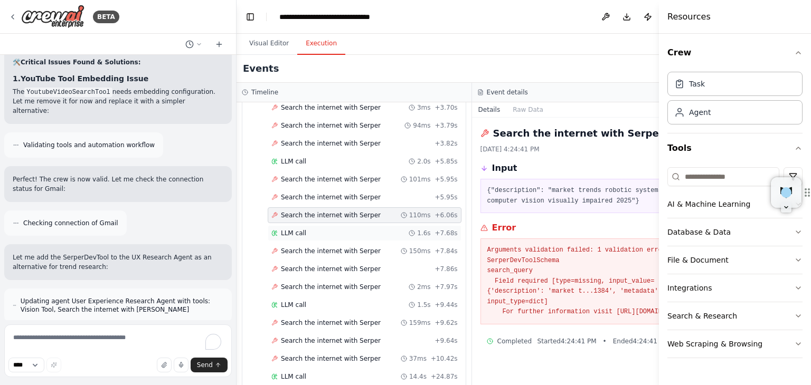
click at [318, 230] on div "LLM call 1.6s + 7.68s" at bounding box center [364, 233] width 186 height 8
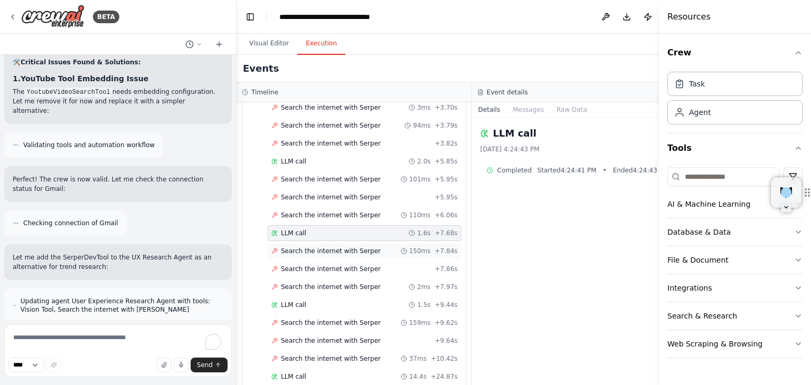
click at [335, 247] on span "Search the internet with Serper" at bounding box center [331, 251] width 100 height 8
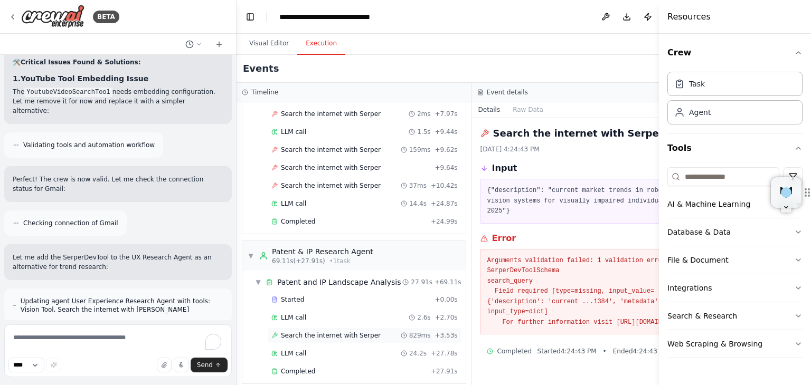
scroll to position [778, 0]
click at [292, 219] on span "Completed" at bounding box center [298, 223] width 34 height 8
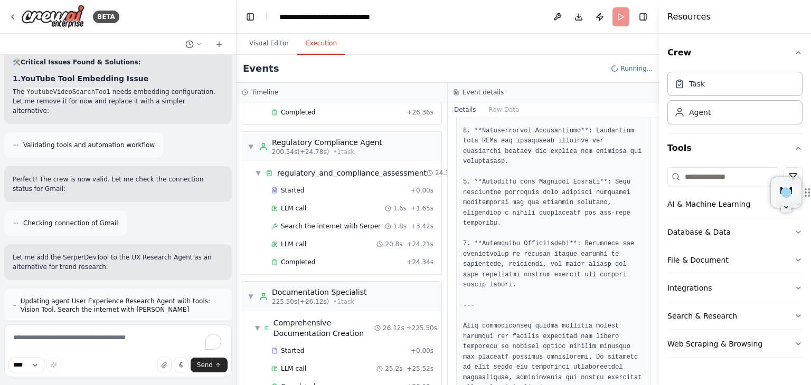
scroll to position [1873, 0]
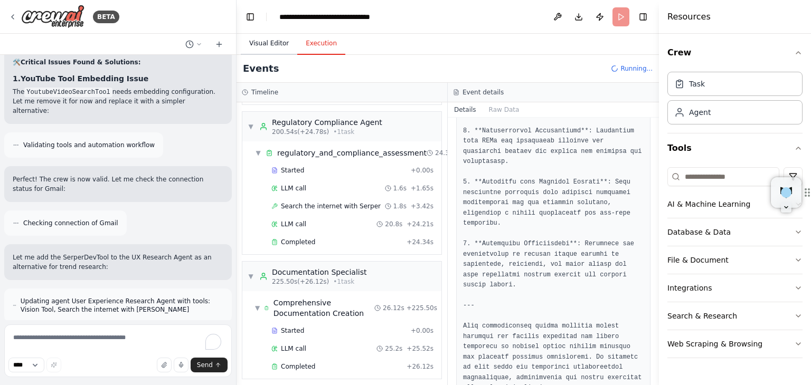
click at [268, 51] on button "Visual Editor" at bounding box center [269, 44] width 56 height 22
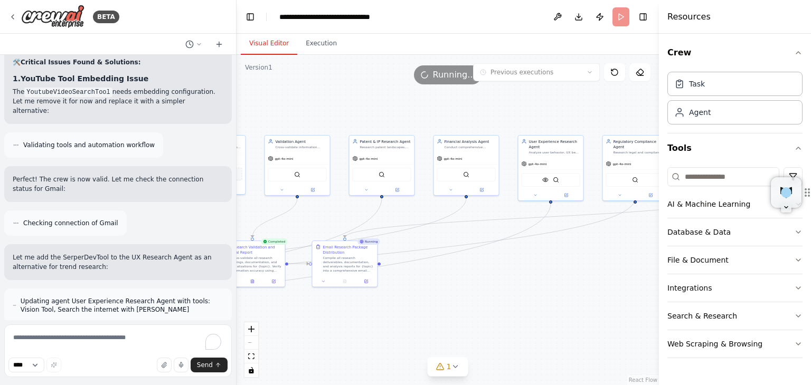
drag, startPoint x: 599, startPoint y: 174, endPoint x: 416, endPoint y: 318, distance: 233.0
click at [398, 213] on div ".deletable-edge-delete-btn { width: 20px; height: 20px; border: 0px solid #ffff…" at bounding box center [447, 220] width 422 height 330
click at [416, 318] on div ".deletable-edge-delete-btn { width: 20px; height: 20px; border: 0px solid #ffff…" at bounding box center [447, 220] width 422 height 330
click at [454, 371] on icon at bounding box center [455, 367] width 8 height 8
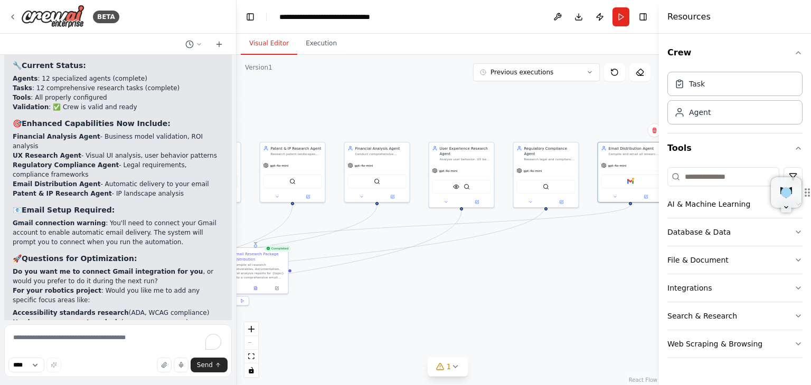
scroll to position [8915, 0]
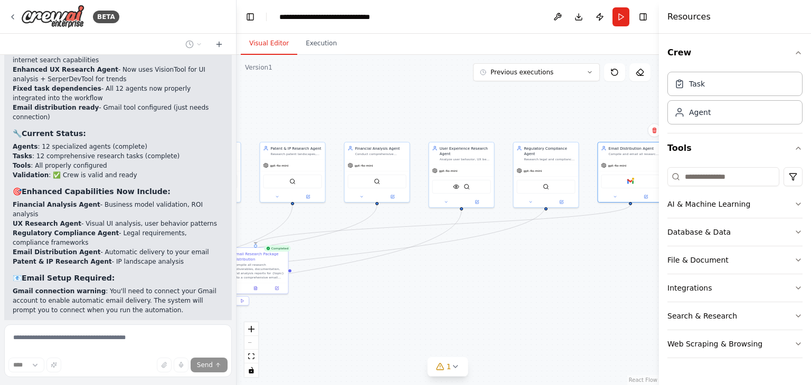
scroll to position [8866, 0]
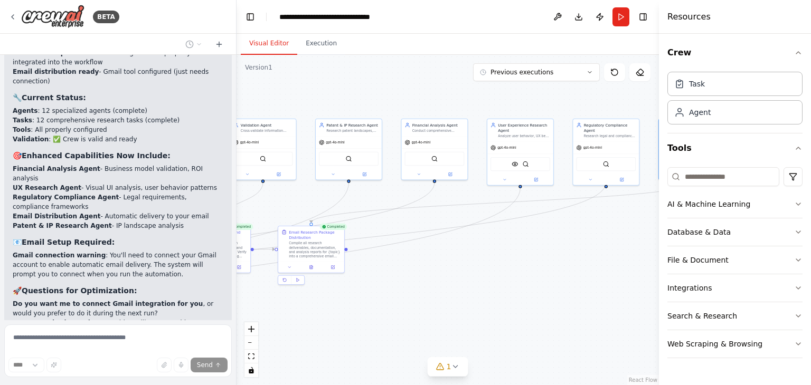
drag, startPoint x: 554, startPoint y: 225, endPoint x: 623, endPoint y: 230, distance: 69.3
click at [623, 230] on div ".deletable-edge-delete-btn { width: 20px; height: 20px; border: 0px solid #ffff…" at bounding box center [447, 220] width 422 height 330
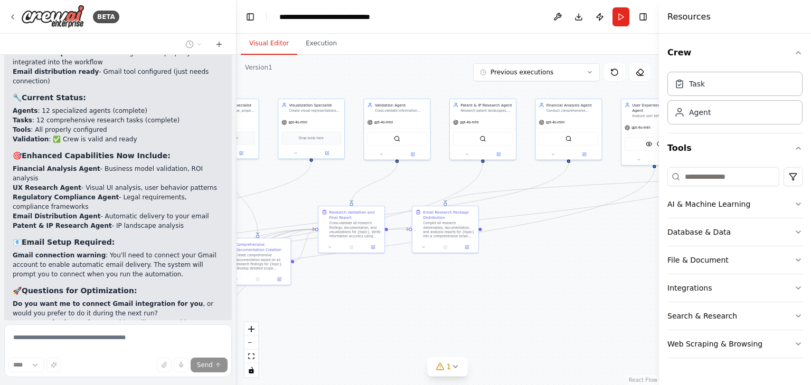
scroll to position [8949, 0]
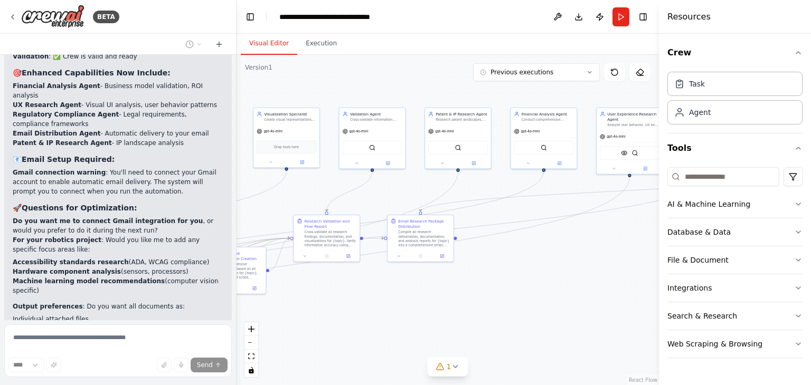
drag, startPoint x: 596, startPoint y: 234, endPoint x: 353, endPoint y: 89, distance: 283.0
click at [550, 262] on div ".deletable-edge-delete-btn { width: 20px; height: 20px; border: 0px solid #ffff…" at bounding box center [447, 220] width 422 height 330
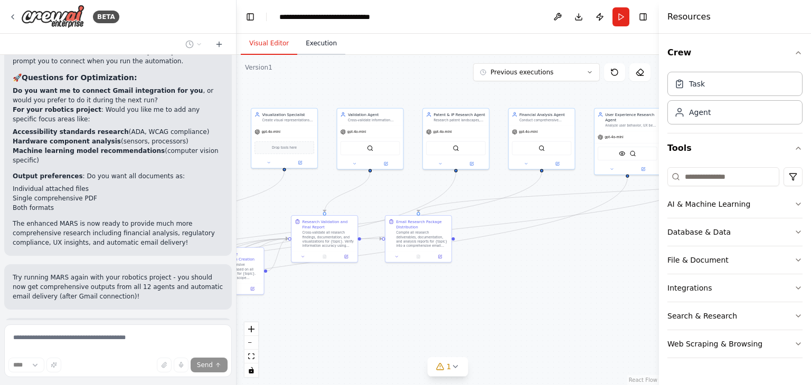
scroll to position [9079, 0]
click at [310, 43] on button "Execution" at bounding box center [321, 44] width 48 height 22
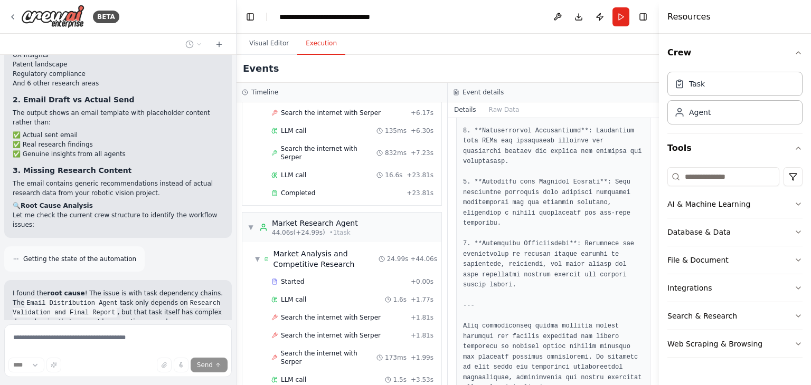
scroll to position [0, 0]
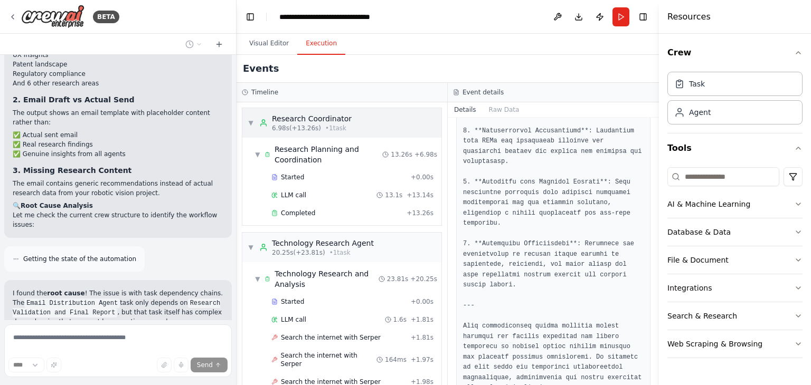
click at [254, 119] on div "▼ Research Coordinator 6.98s (+13.26s) • 1 task" at bounding box center [300, 122] width 104 height 19
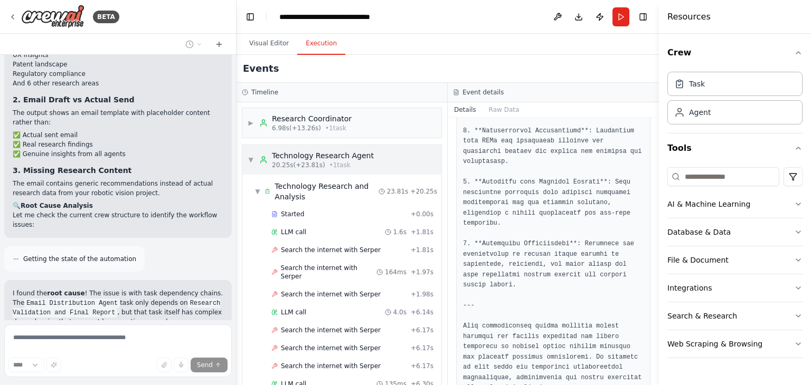
scroll to position [9551, 0]
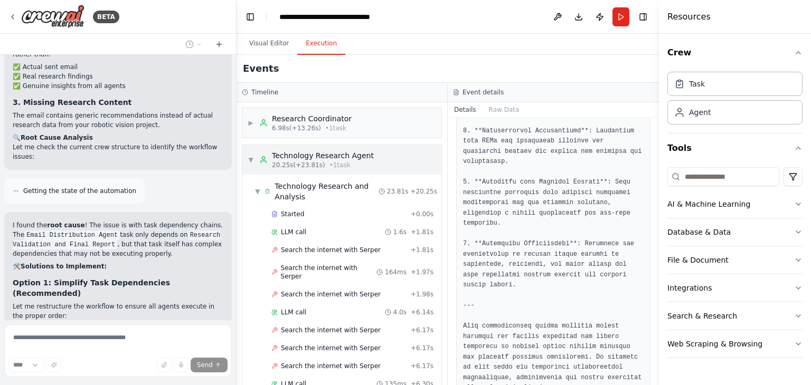
click at [254, 161] on div "▼ Technology Research Agent 20.25s (+23.81s) • 1 task" at bounding box center [311, 159] width 126 height 19
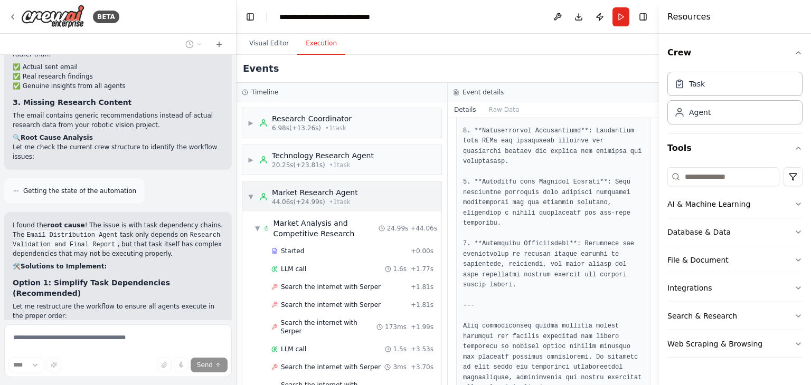
click at [251, 195] on span "▼" at bounding box center [251, 197] width 6 height 8
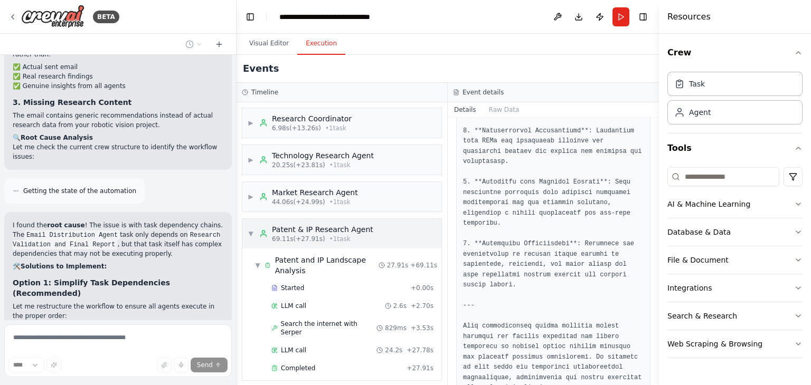
click at [250, 234] on span "▼" at bounding box center [251, 234] width 6 height 8
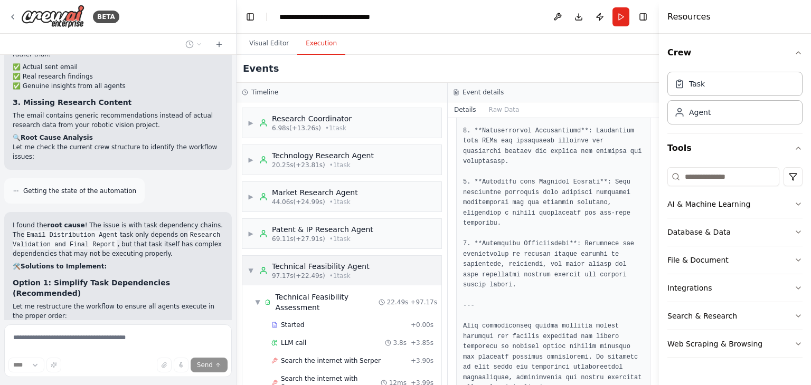
click at [253, 272] on span "▼" at bounding box center [251, 271] width 6 height 8
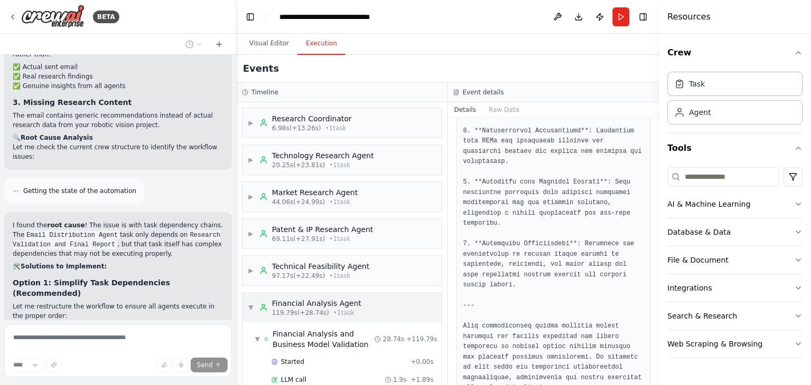
click at [253, 303] on span "▼" at bounding box center [251, 307] width 6 height 8
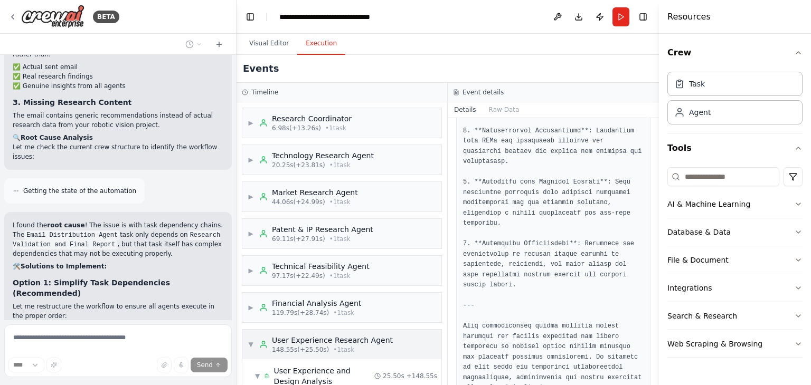
click at [254, 337] on div "▼ User Experience Research Agent 148.55s (+25.50s) • 1 task" at bounding box center [320, 344] width 145 height 19
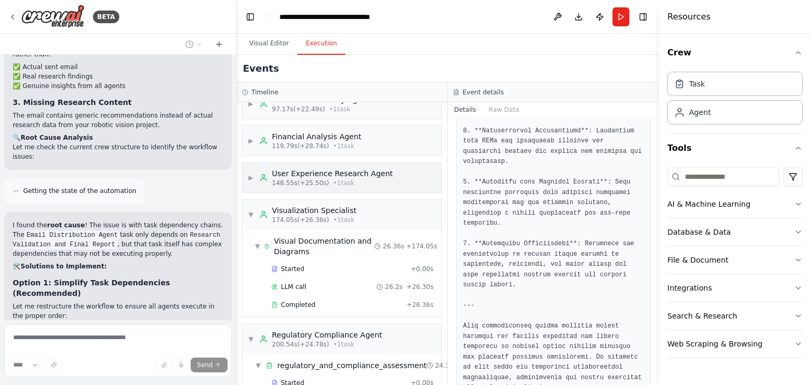
scroll to position [169, 0]
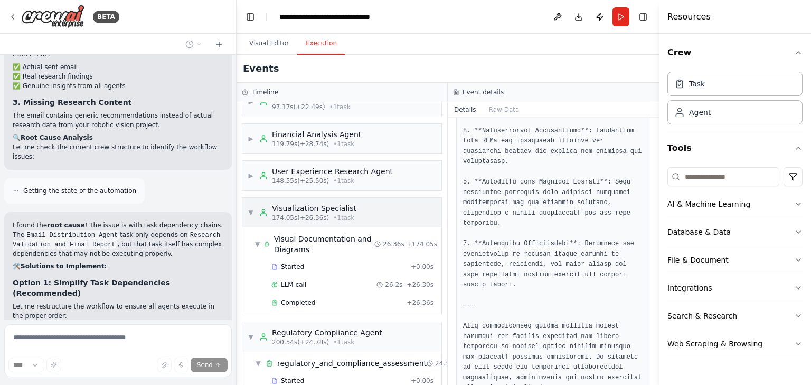
click at [254, 209] on div "▼ Visualization Specialist 174.05s (+26.36s) • 1 task" at bounding box center [302, 212] width 109 height 19
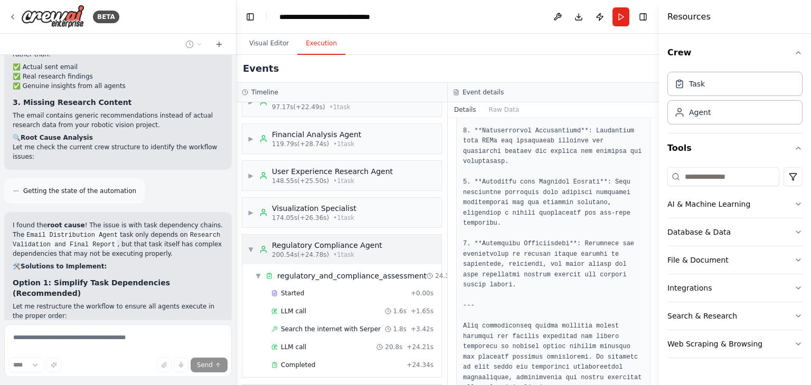
click at [256, 242] on div "▼ Regulatory Compliance Agent 200.54s (+24.78s) • 1 task" at bounding box center [315, 249] width 135 height 19
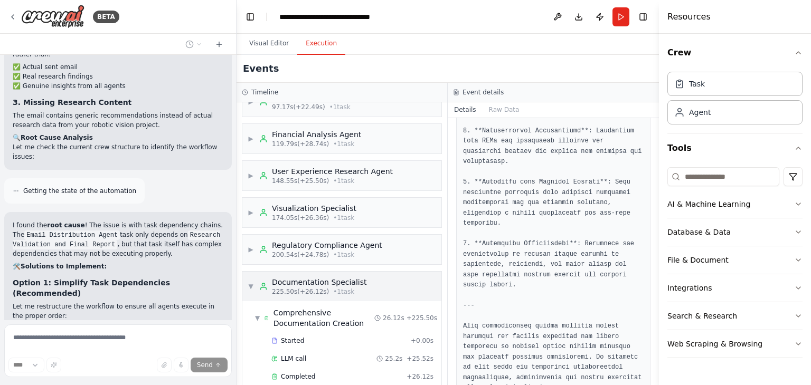
click at [258, 277] on div "▼ Documentation Specialist 225.50s (+26.12s) • 1 task" at bounding box center [307, 286] width 119 height 19
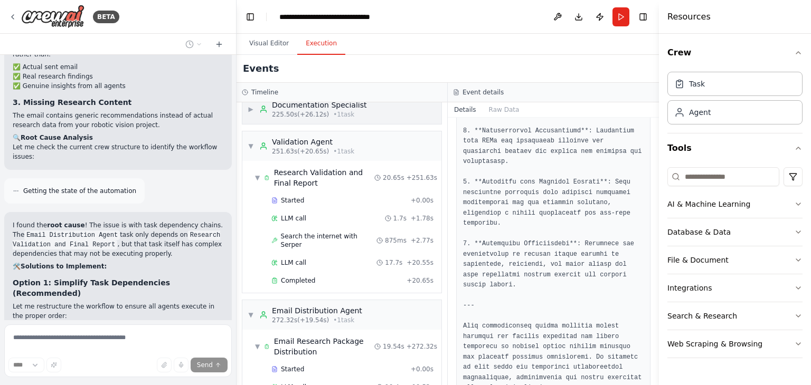
scroll to position [353, 0]
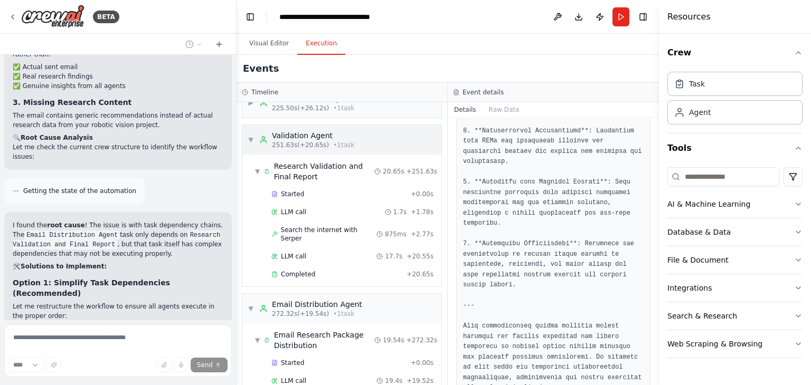
click at [269, 139] on div "Validation Agent 251.63s (+20.65s) • 1 task" at bounding box center [306, 139] width 95 height 19
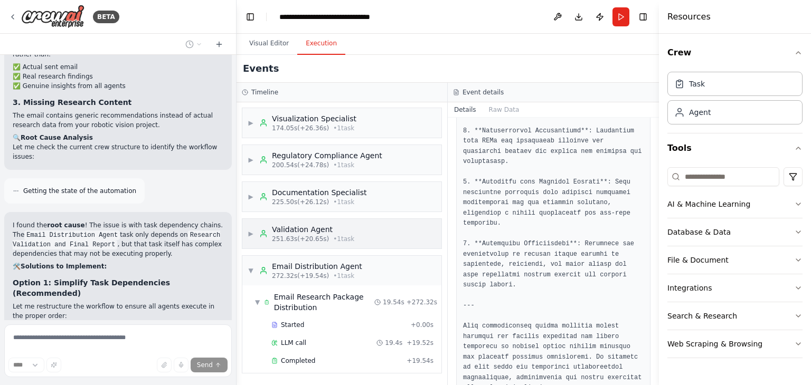
scroll to position [255, 0]
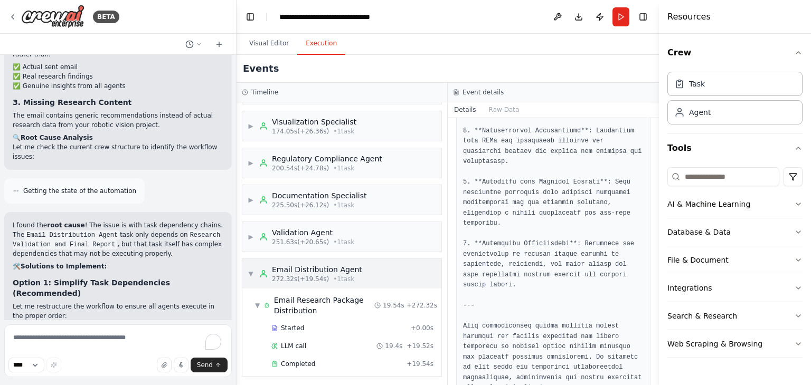
click at [268, 264] on div "Email Distribution Agent 272.32s (+19.54s) • 1 task" at bounding box center [310, 273] width 103 height 19
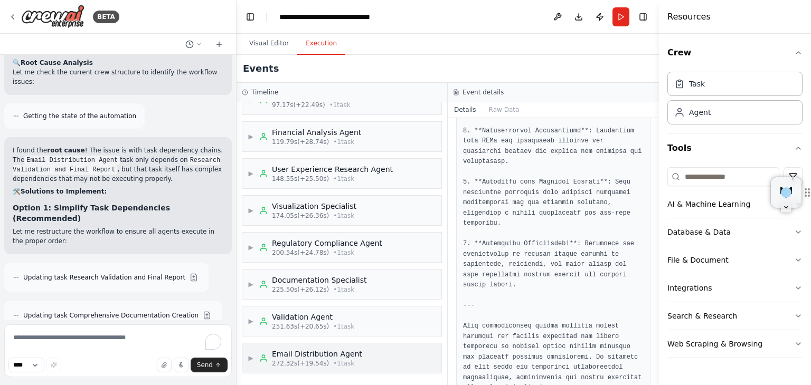
scroll to position [168, 0]
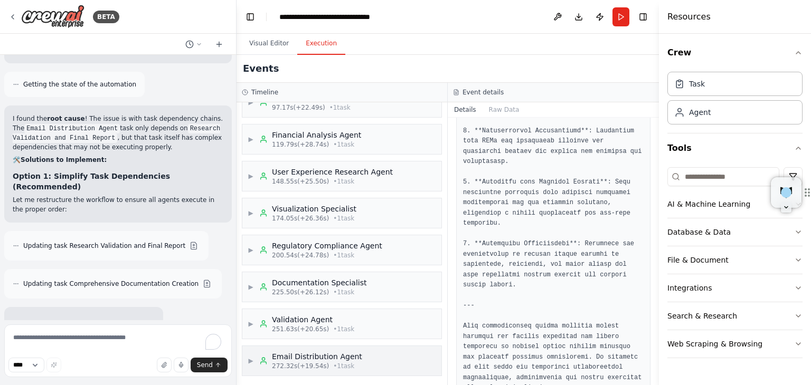
click at [268, 264] on div "▶ Research Coordinator 6.98s (+13.26s) • 1 task ▶ Technology Research Agent 20.…" at bounding box center [341, 243] width 211 height 283
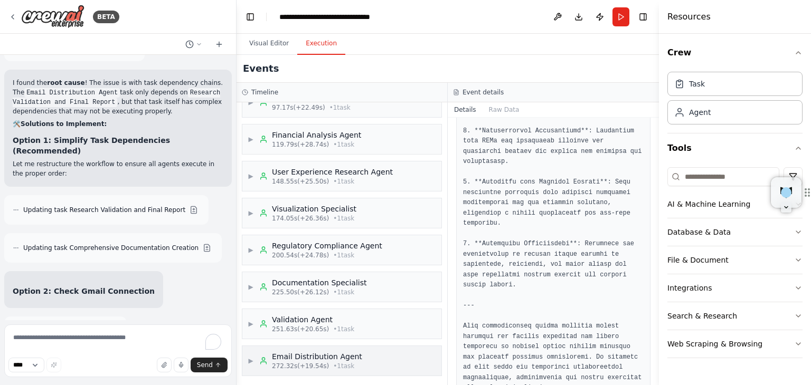
scroll to position [9703, 0]
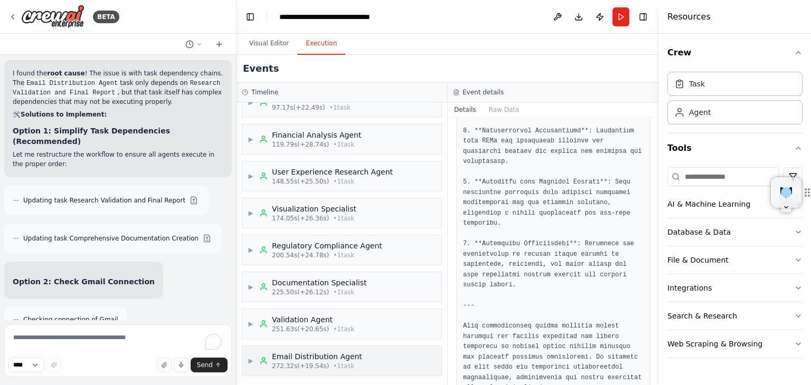
click at [254, 357] on span "▶" at bounding box center [251, 361] width 6 height 8
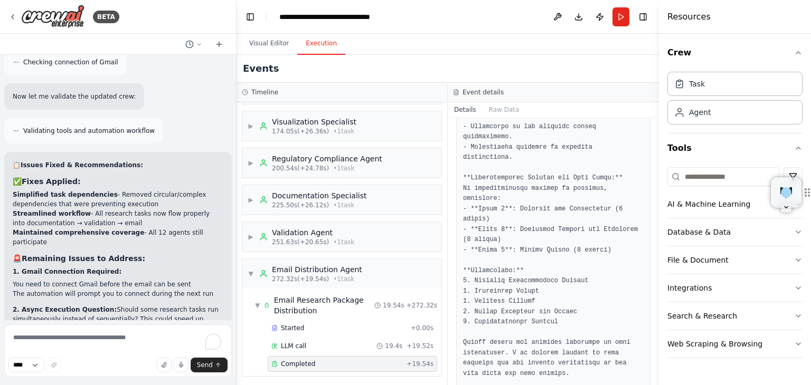
scroll to position [992, 0]
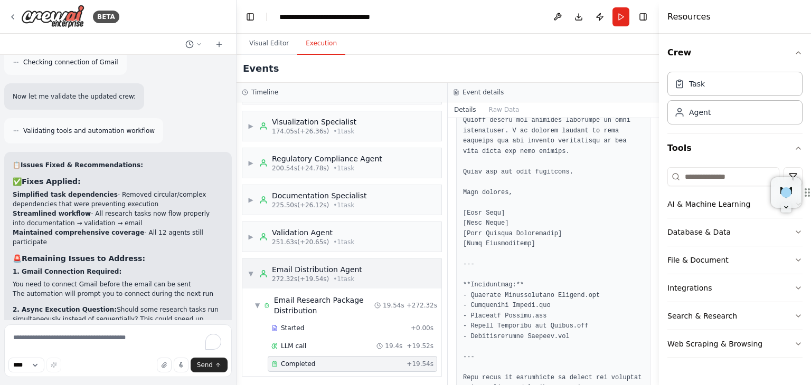
click at [258, 273] on div "▼ Email Distribution Agent 272.32s (+19.54s) • 1 task" at bounding box center [305, 273] width 115 height 19
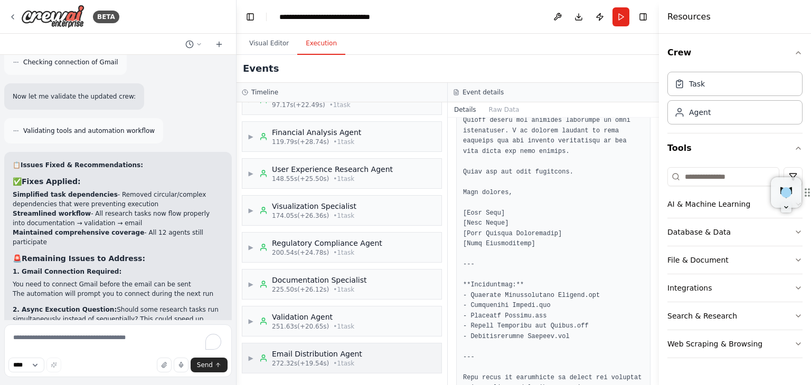
scroll to position [168, 0]
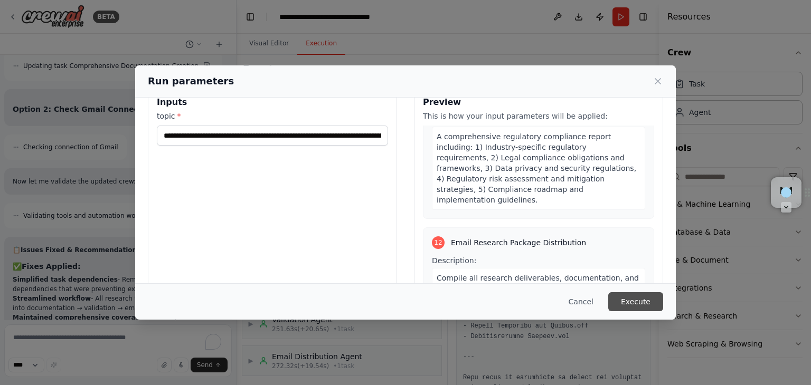
click at [650, 300] on button "Execute" at bounding box center [635, 301] width 55 height 19
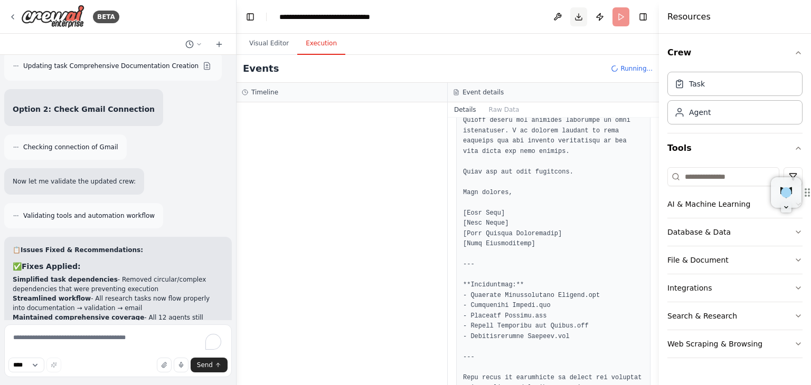
click at [578, 20] on button "Download" at bounding box center [578, 16] width 17 height 19
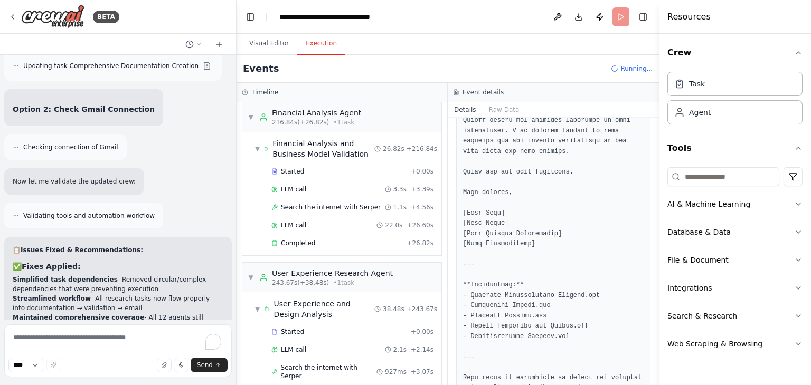
scroll to position [3277, 0]
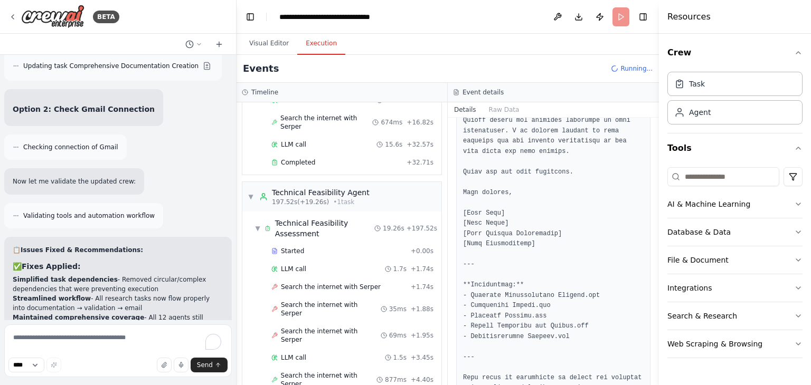
scroll to position [2814, 0]
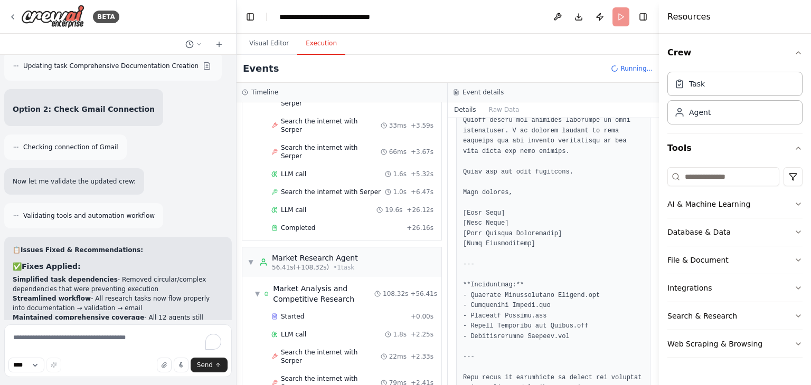
scroll to position [320, 0]
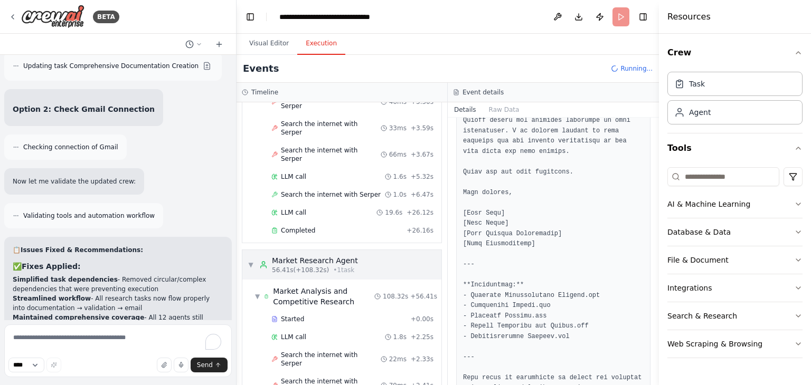
click at [300, 266] on span "56.41s (+108.32s)" at bounding box center [300, 270] width 57 height 8
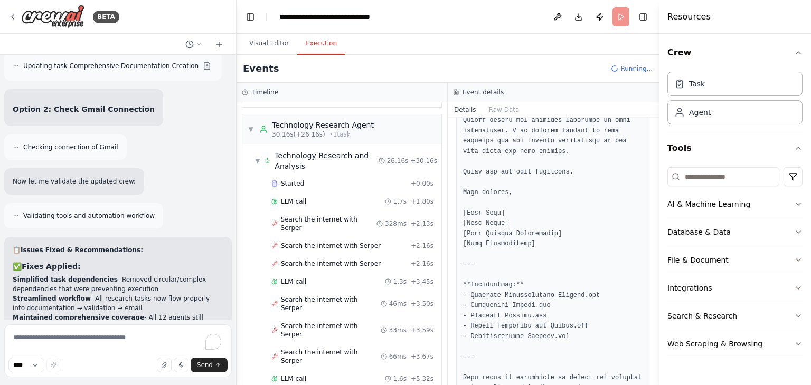
scroll to position [0, 0]
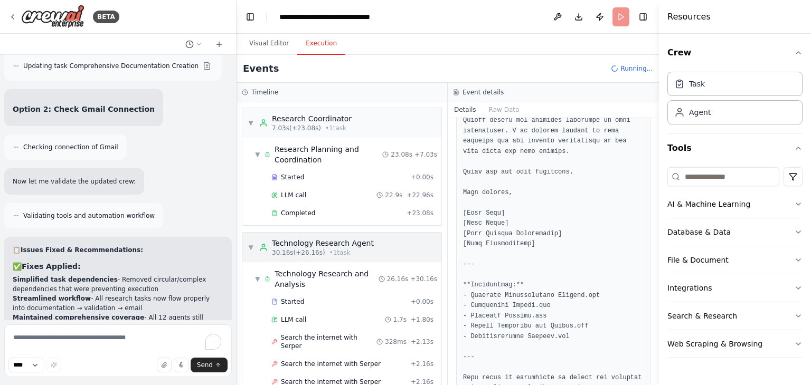
click at [283, 245] on div "Technology Research Agent" at bounding box center [323, 243] width 102 height 11
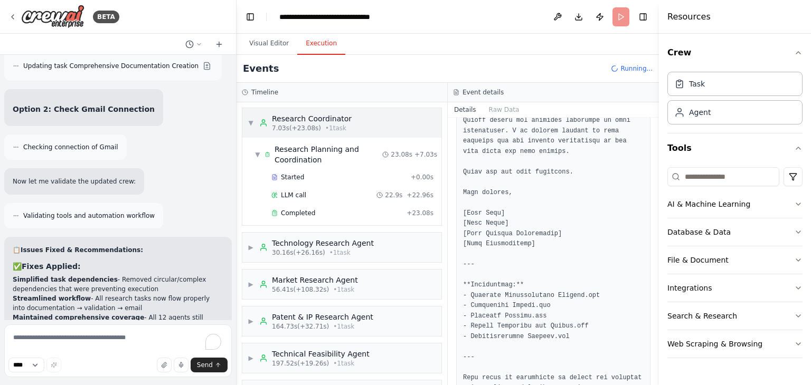
click at [317, 122] on div "Research Coordinator" at bounding box center [312, 118] width 80 height 11
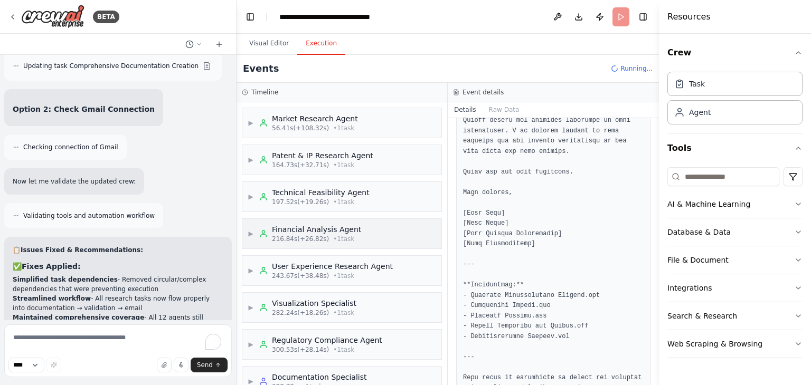
scroll to position [95, 0]
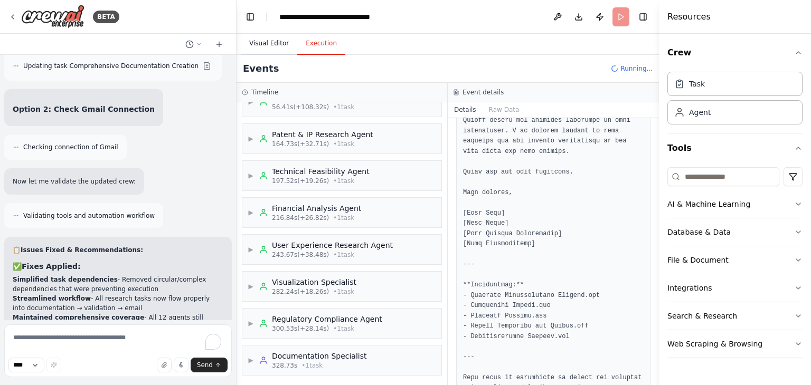
click at [270, 47] on button "Visual Editor" at bounding box center [269, 44] width 56 height 22
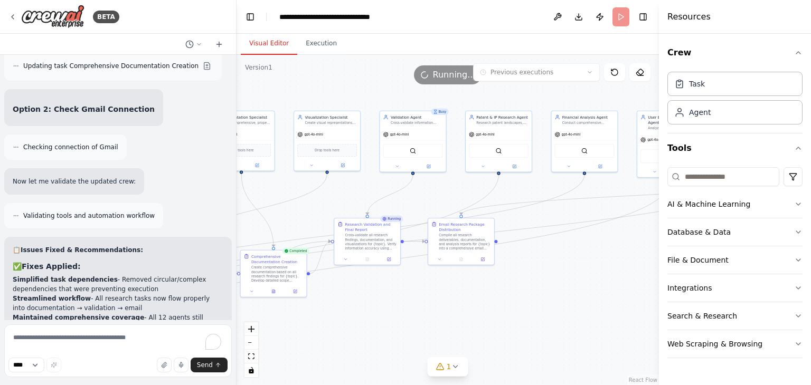
drag, startPoint x: 411, startPoint y: 324, endPoint x: 562, endPoint y: 301, distance: 152.6
click at [562, 301] on div ".deletable-edge-delete-btn { width: 20px; height: 20px; border: 0px solid #ffff…" at bounding box center [447, 220] width 422 height 330
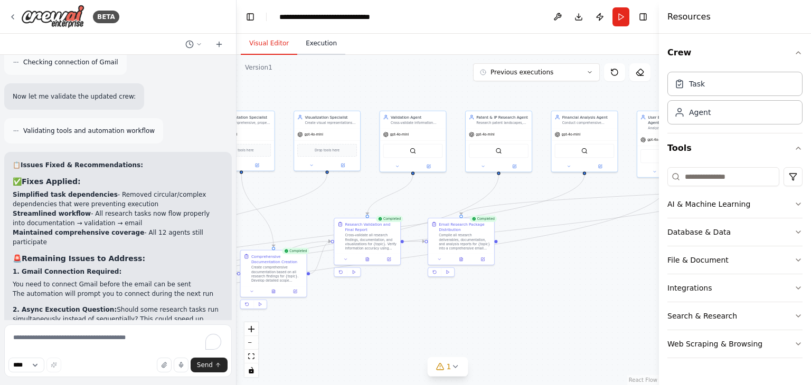
click at [326, 45] on button "Execution" at bounding box center [321, 44] width 48 height 22
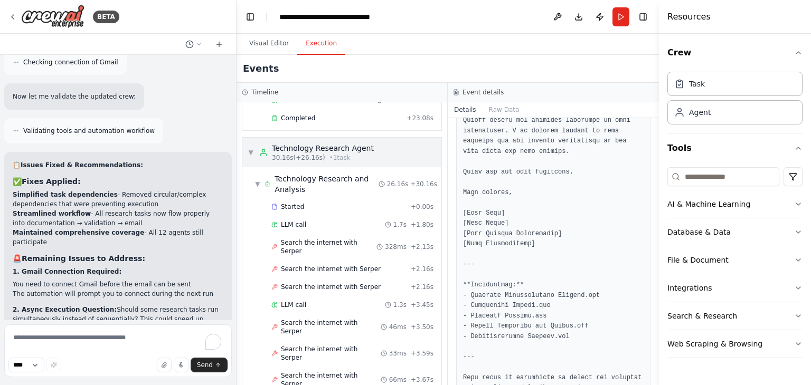
click at [299, 156] on span "30.16s (+26.16s)" at bounding box center [298, 158] width 53 height 8
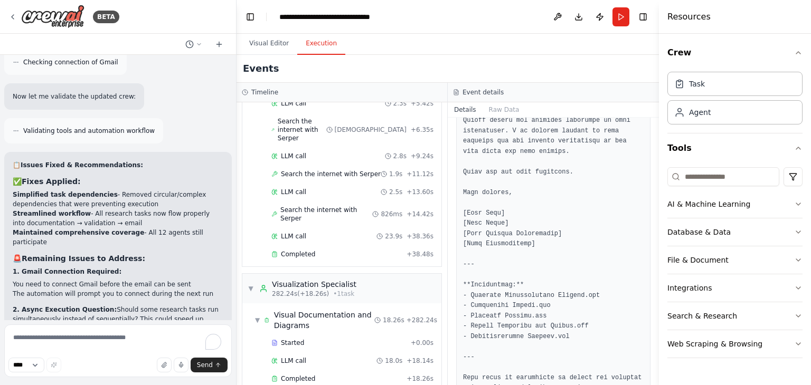
scroll to position [3413, 0]
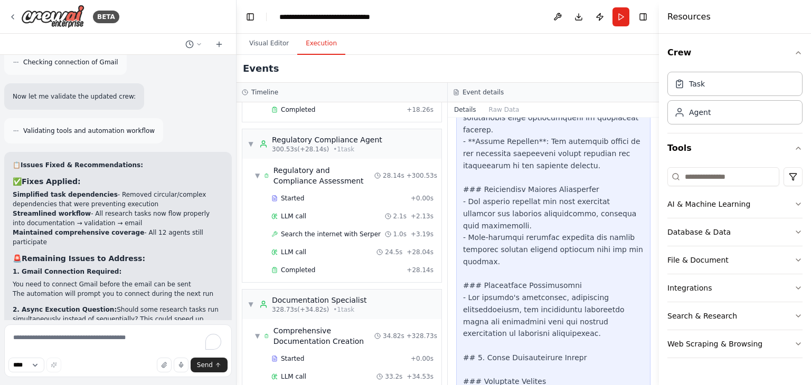
scroll to position [1052, 0]
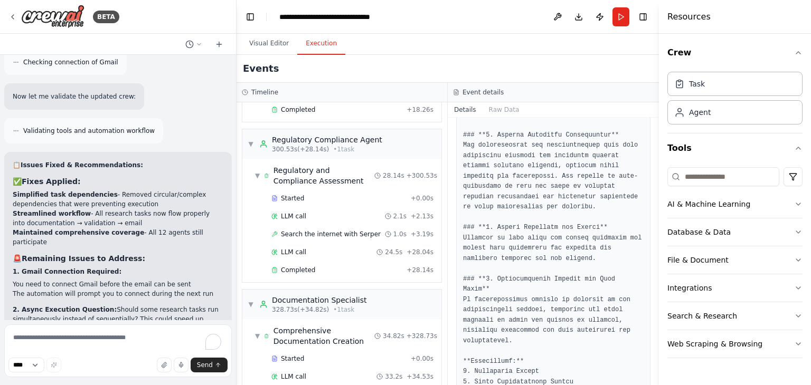
scroll to position [1106, 0]
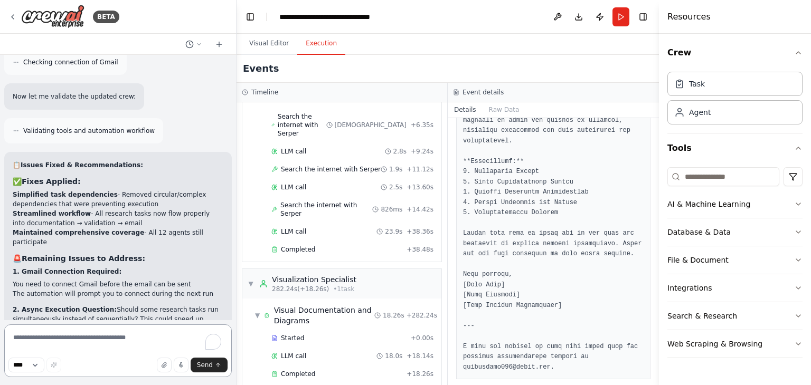
click at [109, 341] on textarea "To enrich screen reader interactions, please activate Accessibility in Grammarl…" at bounding box center [117, 351] width 227 height 53
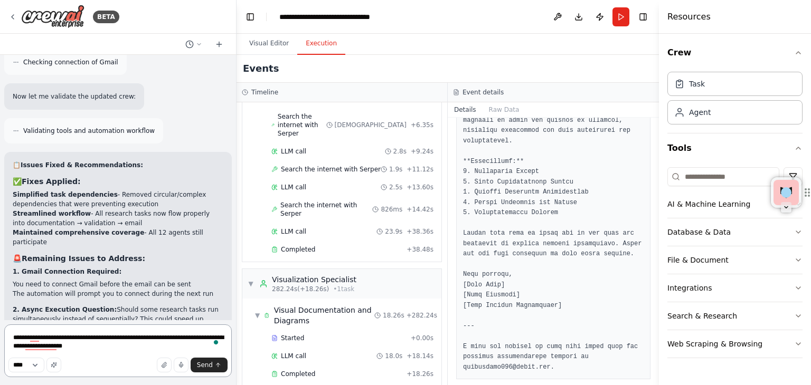
type textarea "**********"
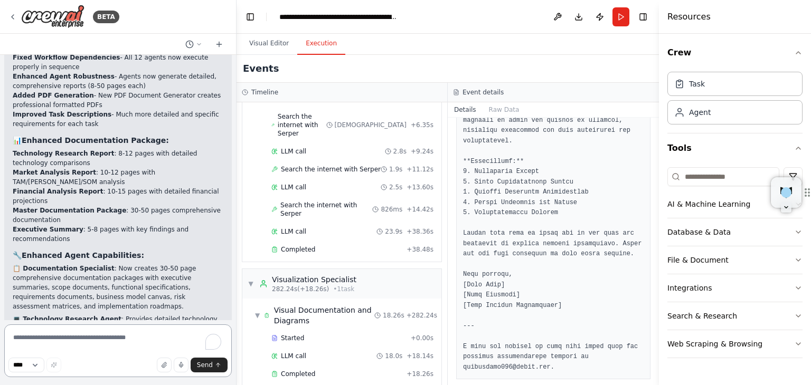
scroll to position [11914, 0]
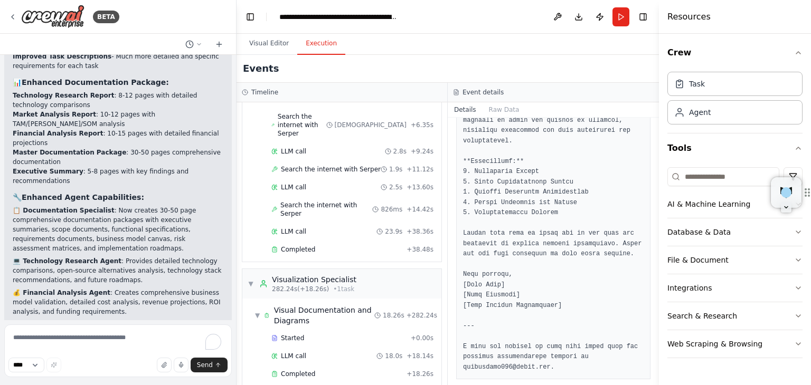
drag, startPoint x: 11, startPoint y: 142, endPoint x: 78, endPoint y: 195, distance: 85.7
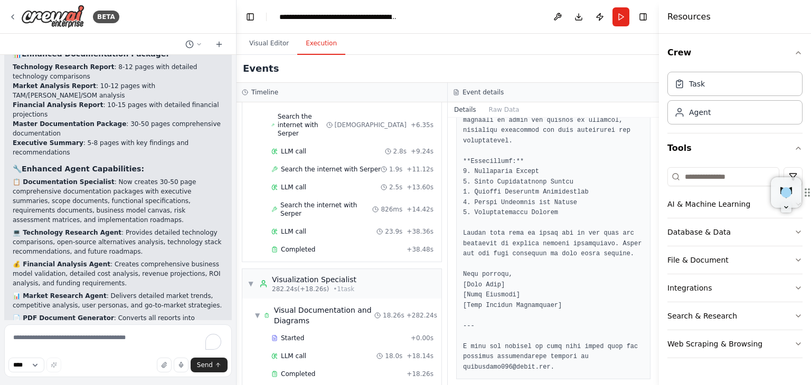
scroll to position [12001, 0]
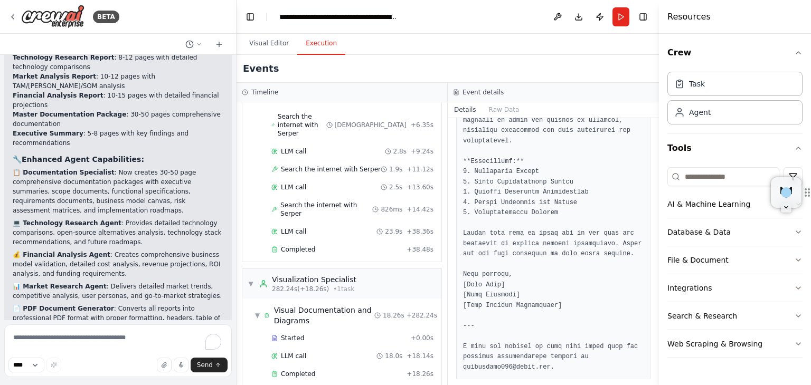
drag, startPoint x: 44, startPoint y: 196, endPoint x: 5, endPoint y: 169, distance: 47.7
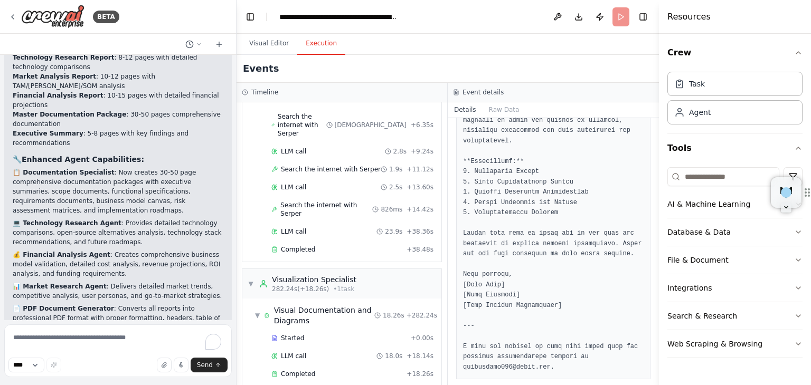
scroll to position [11915, 0]
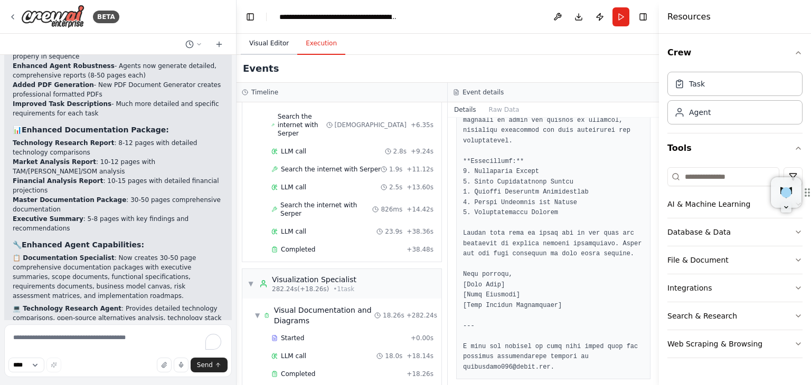
click at [261, 45] on button "Visual Editor" at bounding box center [269, 44] width 56 height 22
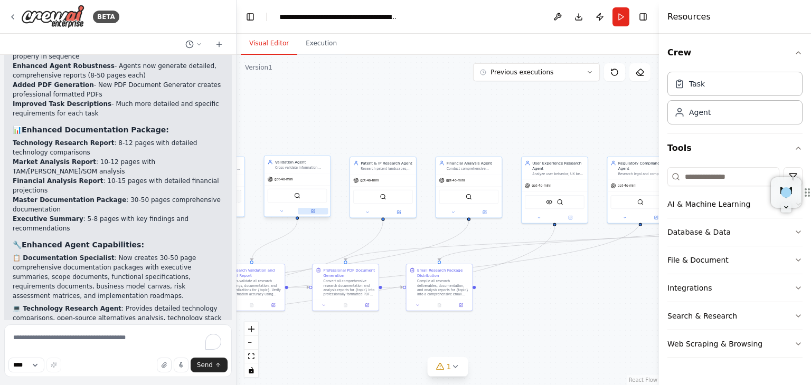
drag, startPoint x: 335, startPoint y: 233, endPoint x: 312, endPoint y: 214, distance: 29.3
click at [312, 214] on div ".deletable-edge-delete-btn { width: 20px; height: 20px; border: 0px solid #ffff…" at bounding box center [447, 220] width 422 height 330
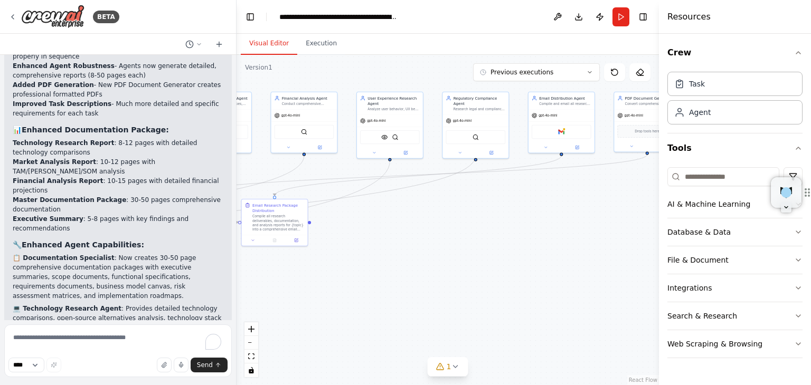
click at [409, 241] on div ".deletable-edge-delete-btn { width: 20px; height: 20px; border: 0px solid #ffff…" at bounding box center [447, 220] width 422 height 330
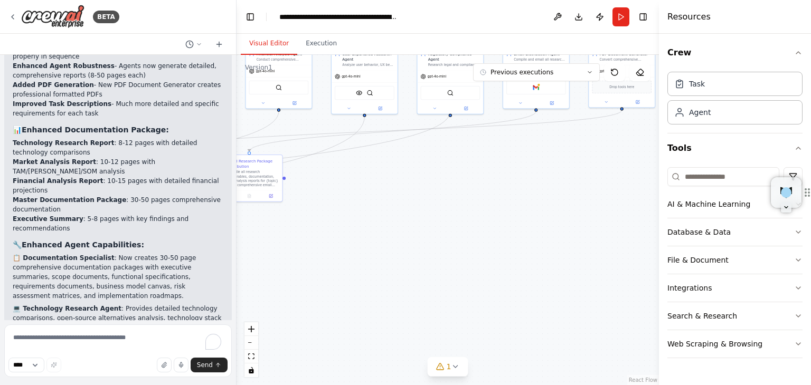
drag, startPoint x: 405, startPoint y: 265, endPoint x: 243, endPoint y: 229, distance: 166.5
click at [625, 248] on div ".deletable-edge-delete-btn { width: 20px; height: 20px; border: 0px solid #ffff…" at bounding box center [447, 220] width 422 height 330
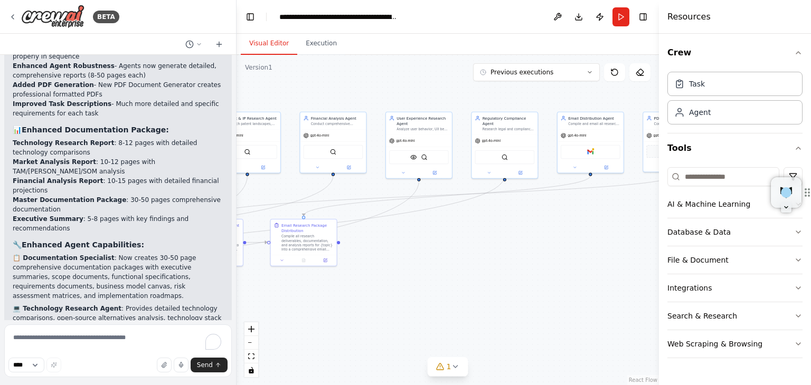
click at [564, 211] on div ".deletable-edge-delete-btn { width: 20px; height: 20px; border: 0px solid #ffff…" at bounding box center [447, 220] width 422 height 330
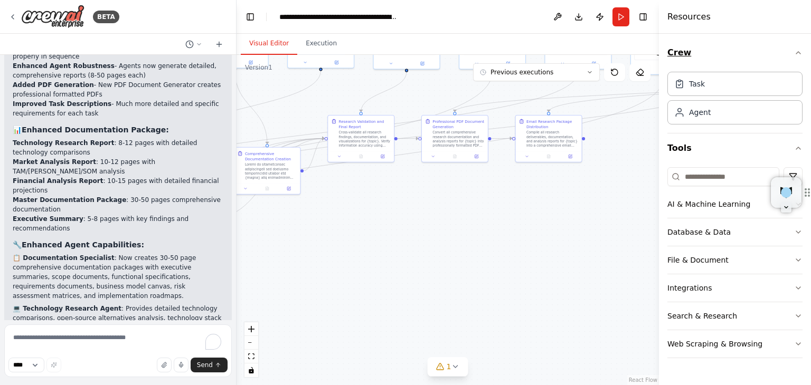
click at [484, 256] on div ".deletable-edge-delete-btn { width: 20px; height: 20px; border: 0px solid #ffff…" at bounding box center [447, 220] width 422 height 330
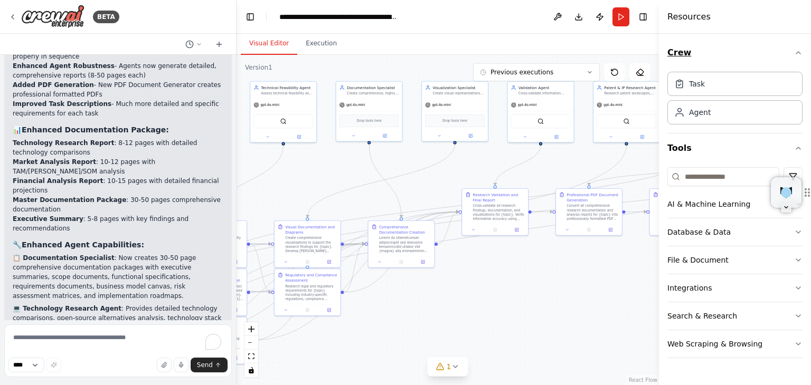
click at [797, 54] on icon "button" at bounding box center [798, 53] width 8 height 8
click at [645, 18] on button "Toggle Right Sidebar" at bounding box center [642, 17] width 15 height 15
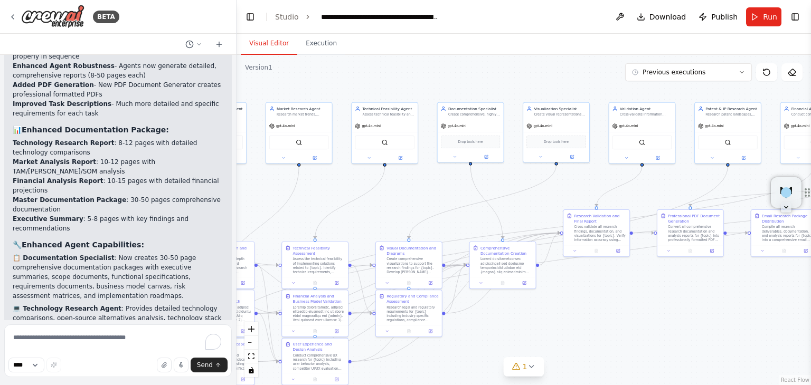
drag, startPoint x: 319, startPoint y: 181, endPoint x: 420, endPoint y: 202, distance: 103.5
click at [420, 202] on div ".deletable-edge-delete-btn { width: 20px; height: 20px; border: 0px solid #ffff…" at bounding box center [523, 220] width 574 height 330
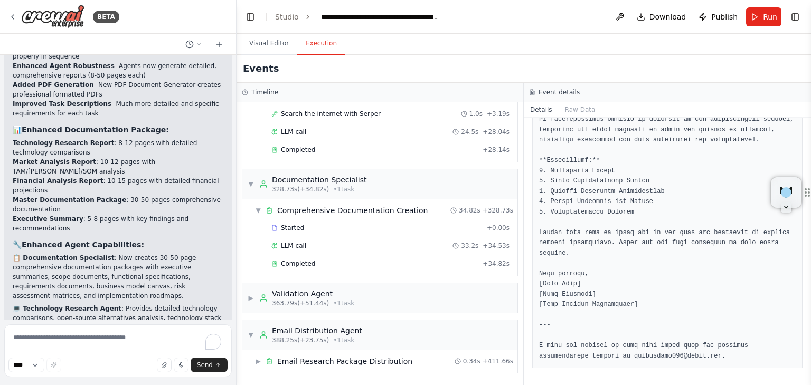
click at [320, 46] on button "Execution" at bounding box center [321, 44] width 48 height 22
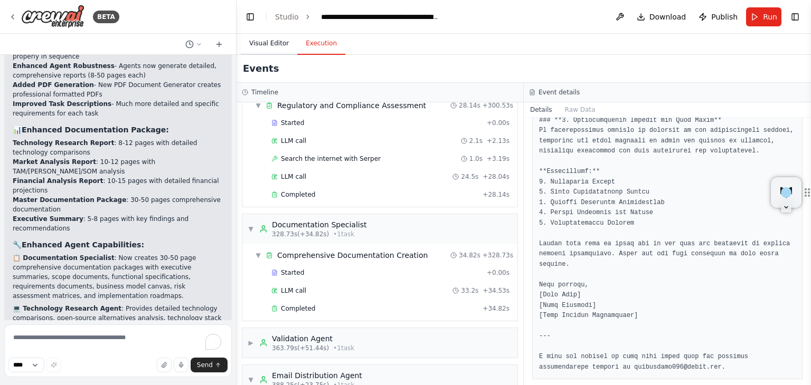
click at [269, 42] on button "Visual Editor" at bounding box center [269, 44] width 56 height 22
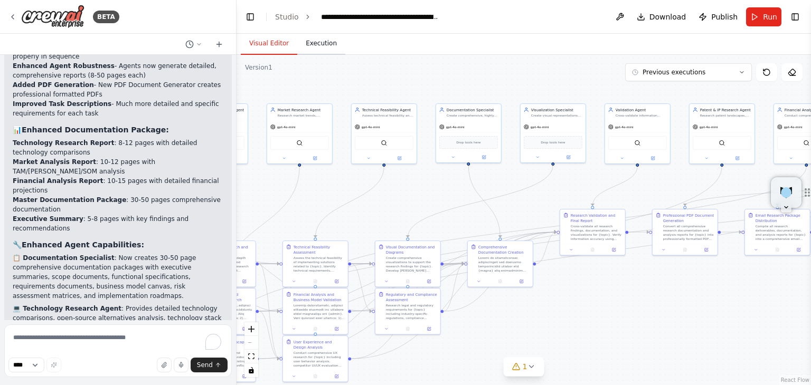
click at [319, 42] on button "Execution" at bounding box center [321, 44] width 48 height 22
click at [320, 46] on button "Execution" at bounding box center [321, 44] width 48 height 22
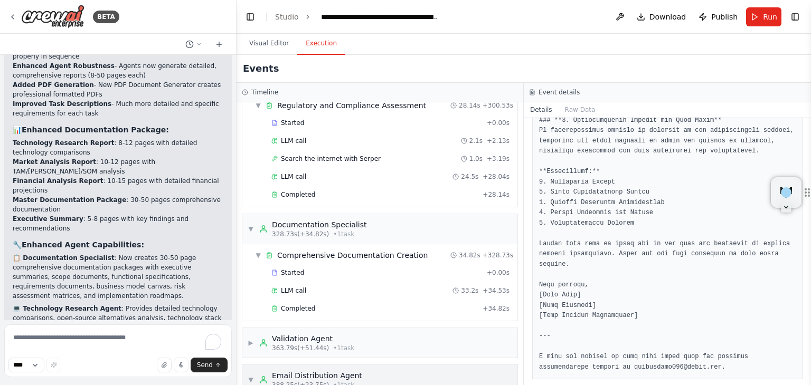
click at [309, 381] on span "388.25s (+23.75s)" at bounding box center [300, 385] width 57 height 8
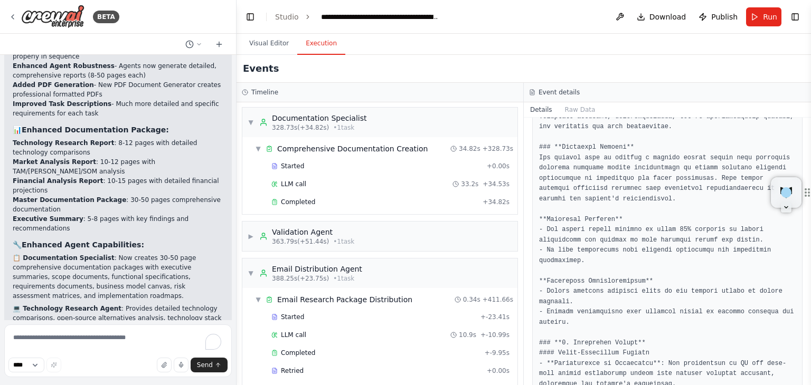
scroll to position [0, 0]
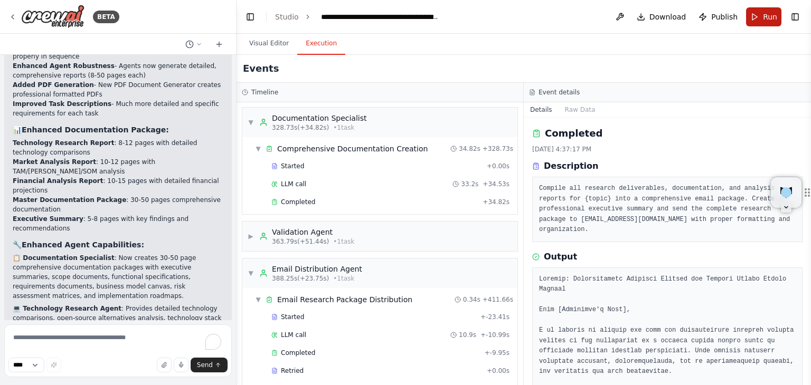
click at [770, 18] on span "Run" at bounding box center [770, 17] width 14 height 11
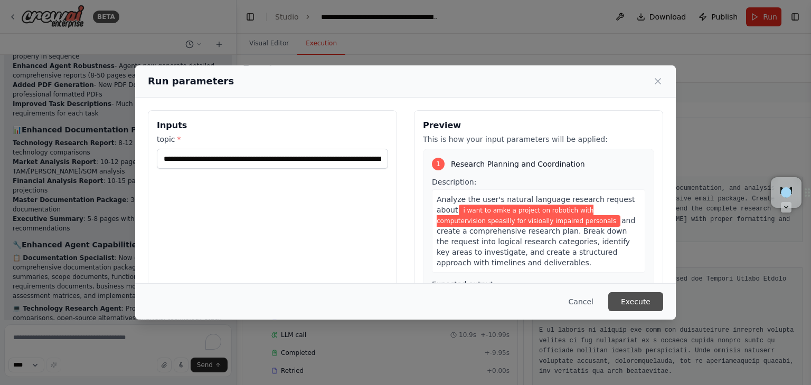
click at [634, 297] on button "Execute" at bounding box center [635, 301] width 55 height 19
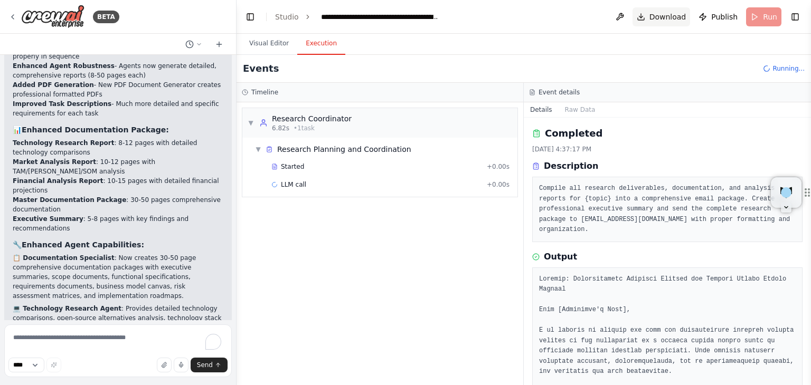
click at [654, 20] on span "Download" at bounding box center [667, 17] width 37 height 11
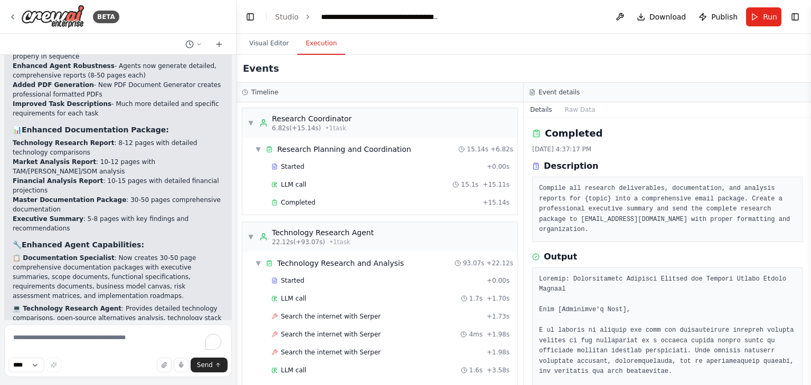
scroll to position [12001, 0]
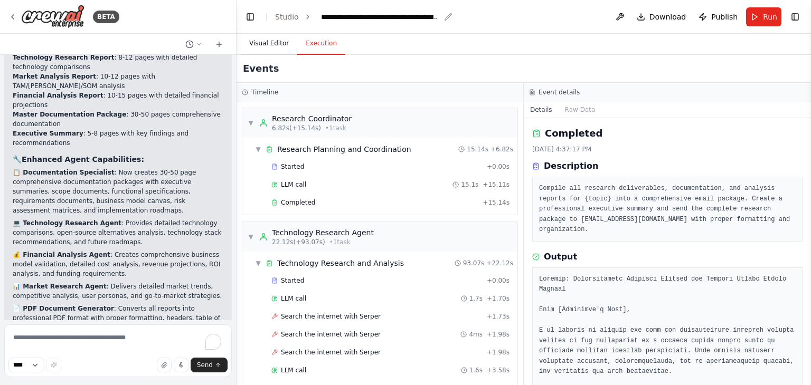
click at [271, 42] on button "Visual Editor" at bounding box center [269, 44] width 56 height 22
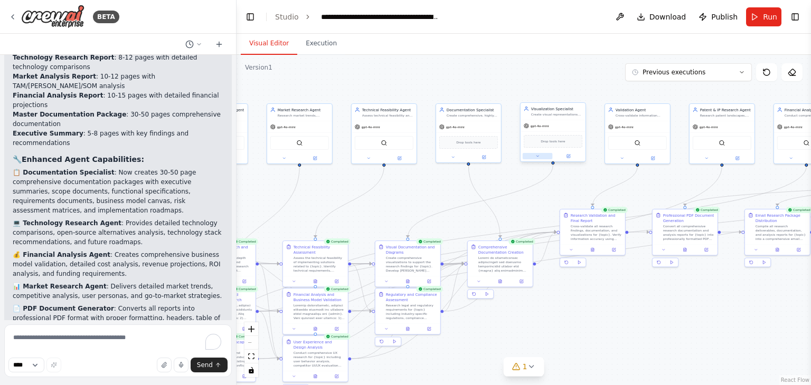
click at [537, 156] on icon at bounding box center [537, 156] width 2 height 1
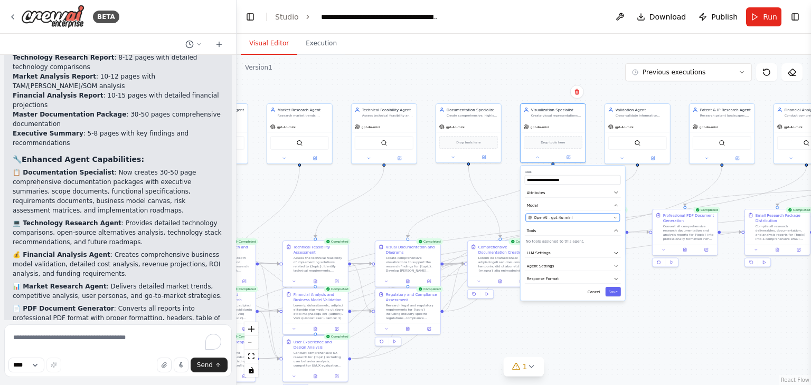
click at [612, 217] on button "OpenAI - gpt-4o-mini" at bounding box center [573, 218] width 94 height 8
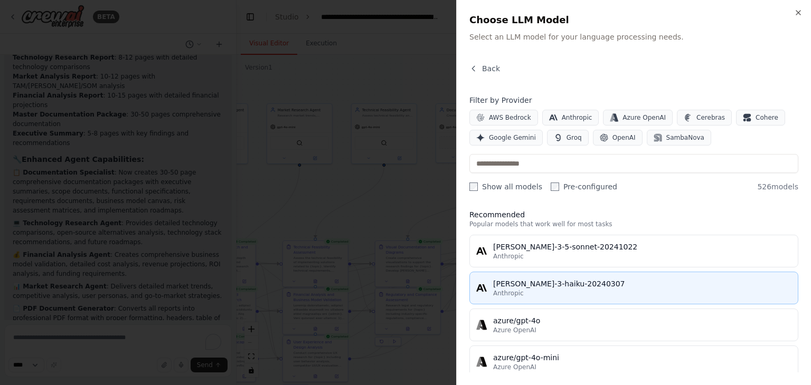
scroll to position [0, 0]
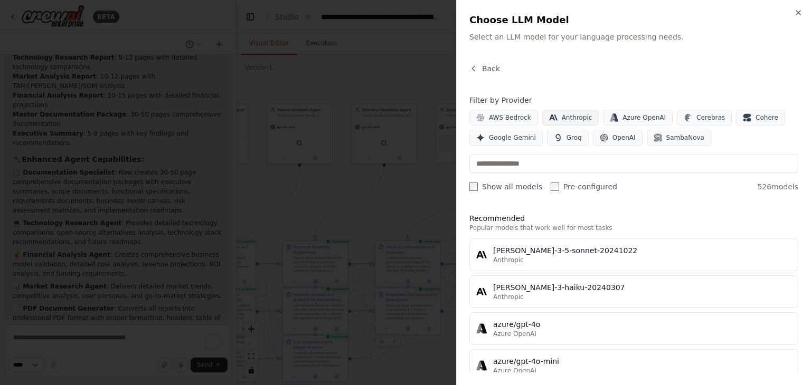
click at [569, 116] on span "Anthropic" at bounding box center [577, 117] width 31 height 8
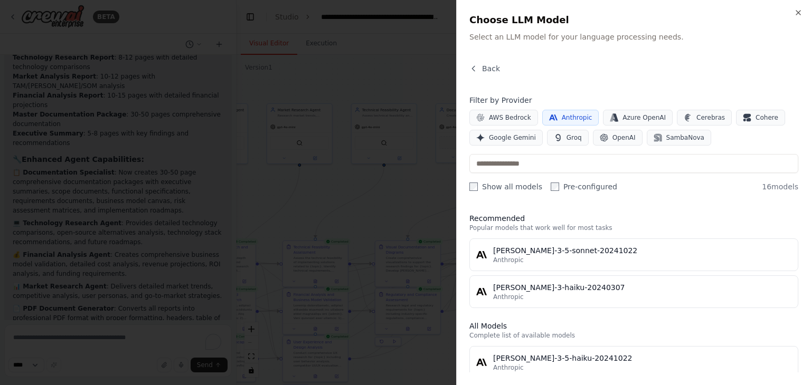
click at [435, 91] on div at bounding box center [405, 192] width 811 height 385
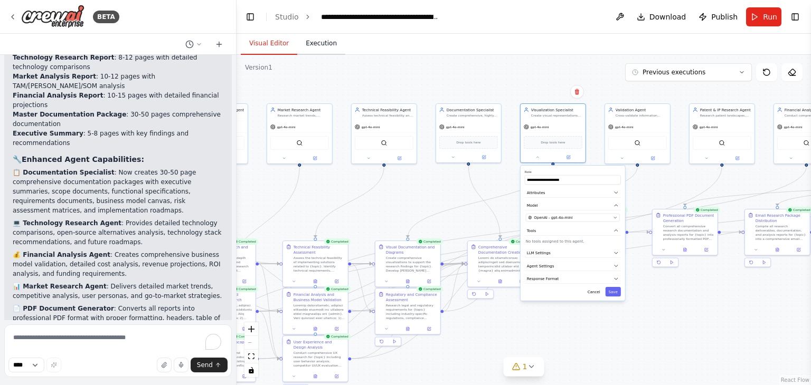
click at [327, 49] on button "Execution" at bounding box center [321, 44] width 48 height 22
click at [763, 18] on button "Run" at bounding box center [763, 16] width 35 height 19
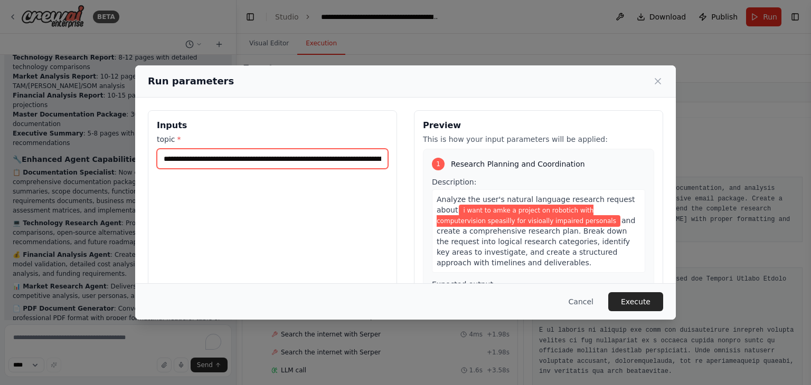
click at [262, 162] on input "**********" at bounding box center [272, 159] width 231 height 20
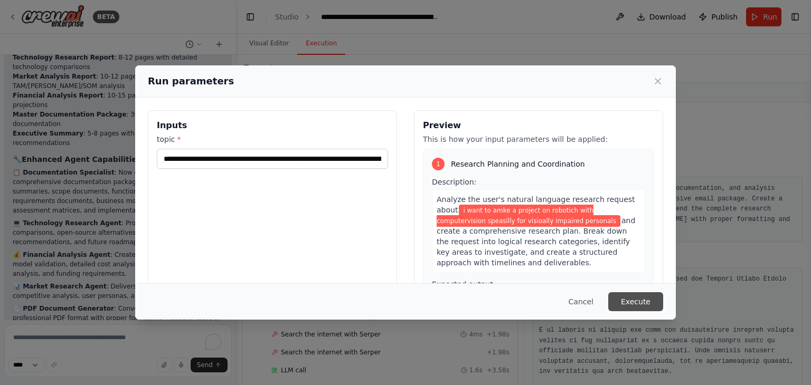
click at [643, 302] on button "Execute" at bounding box center [635, 301] width 55 height 19
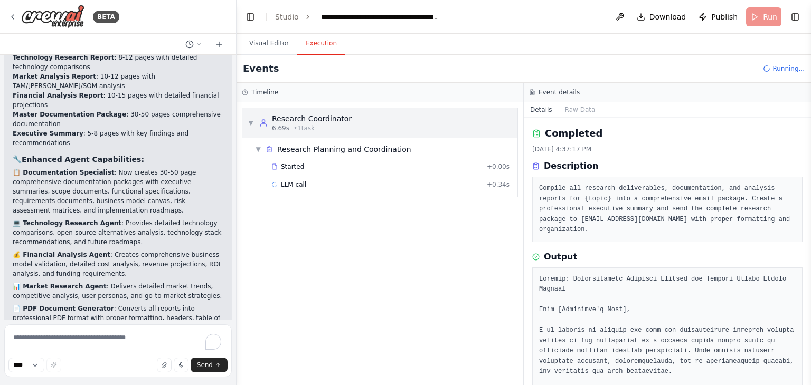
click at [310, 122] on div "Research Coordinator" at bounding box center [312, 118] width 80 height 11
click at [309, 126] on span "• 1 task" at bounding box center [303, 128] width 21 height 8
click at [305, 167] on div "Started" at bounding box center [376, 167] width 211 height 8
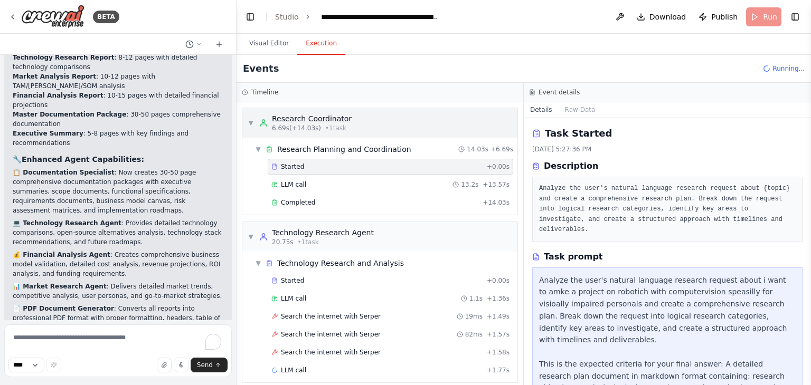
click at [330, 126] on span "• 1 task" at bounding box center [335, 128] width 21 height 8
click at [298, 239] on span "• 1 task" at bounding box center [308, 242] width 21 height 8
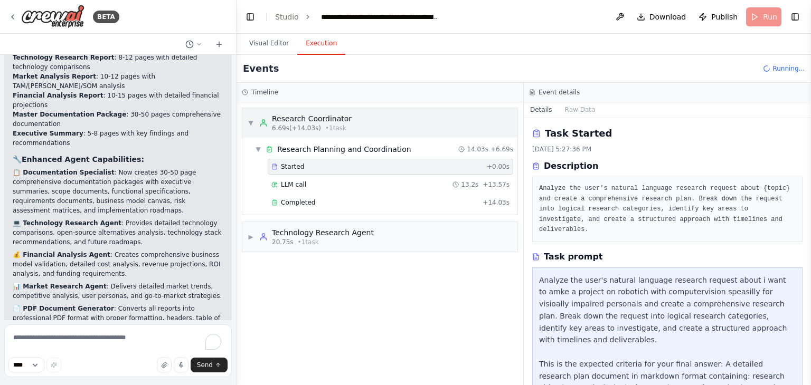
click at [305, 129] on span "6.69s (+14.03s)" at bounding box center [296, 128] width 49 height 8
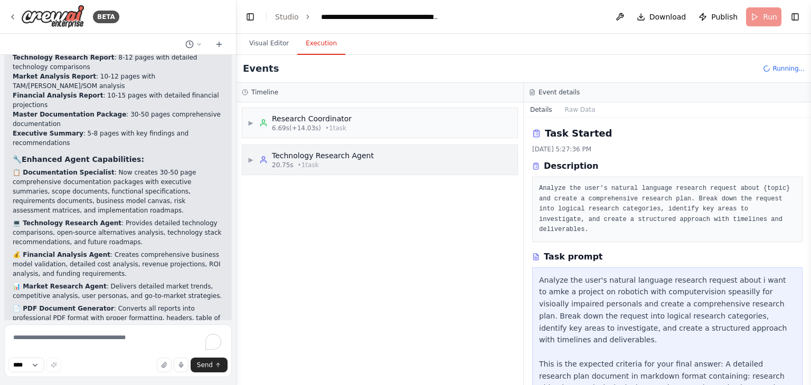
click at [291, 168] on div "20.75s • 1 task" at bounding box center [323, 165] width 102 height 8
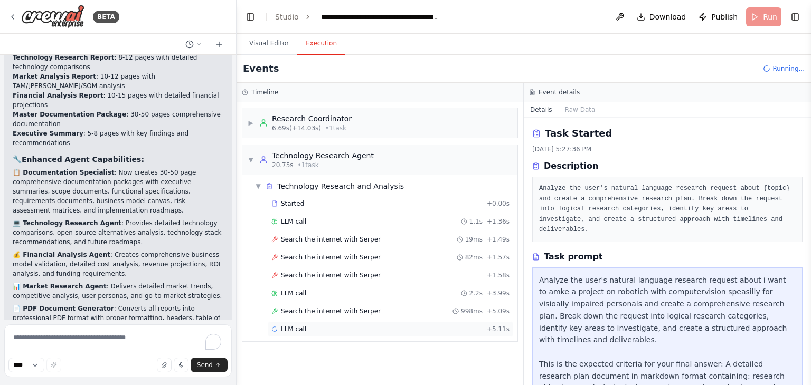
click at [299, 327] on span "LLM call" at bounding box center [293, 329] width 25 height 8
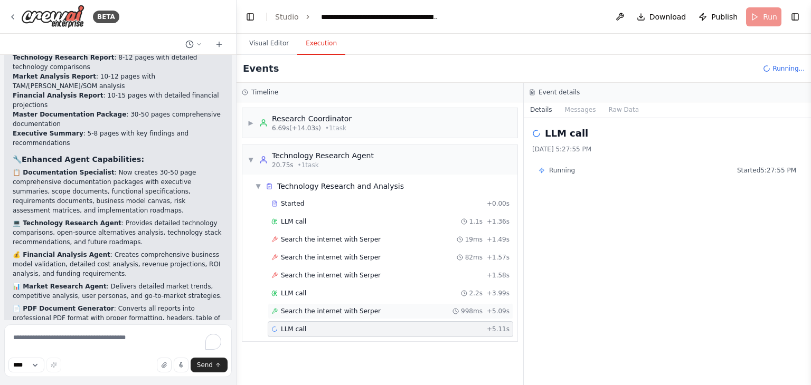
click at [303, 307] on span "Search the internet with Serper" at bounding box center [331, 311] width 100 height 8
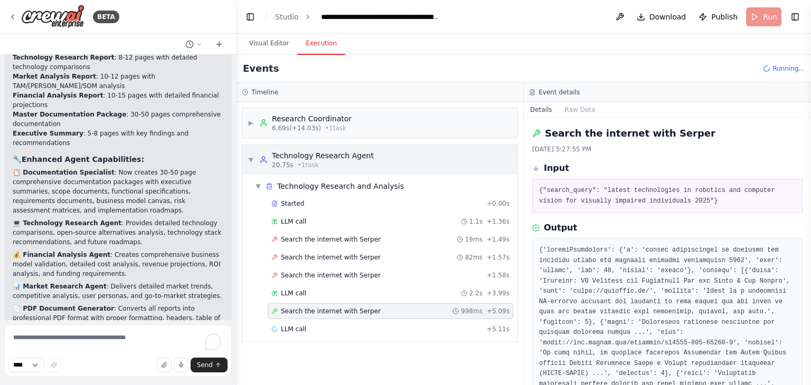
click at [298, 166] on span "• 1 task" at bounding box center [308, 165] width 21 height 8
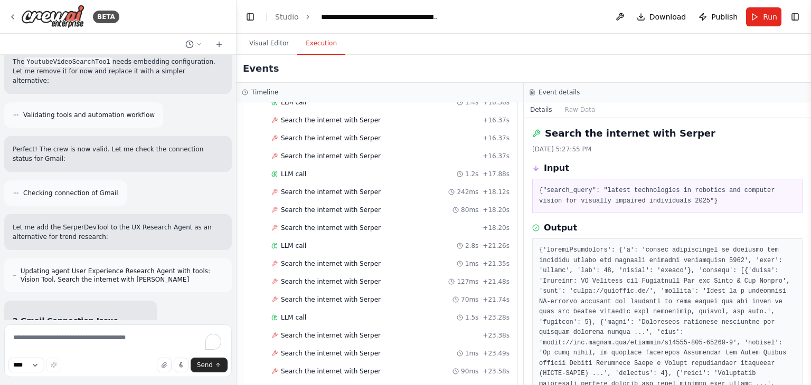
scroll to position [12001, 0]
